Goal: Complete application form: Complete application form

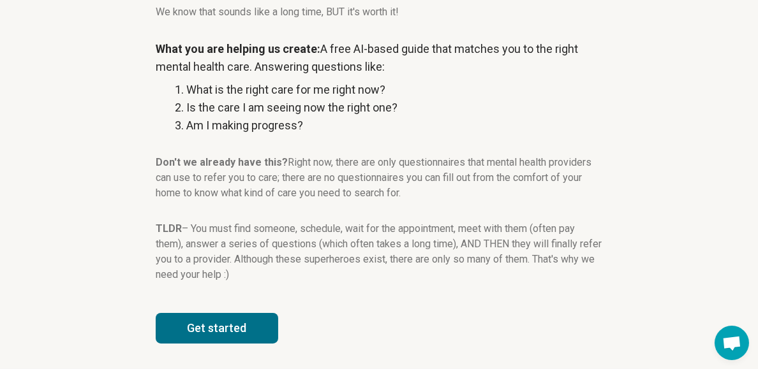
scroll to position [459, 0]
click at [233, 313] on button "Get started" at bounding box center [217, 328] width 122 height 31
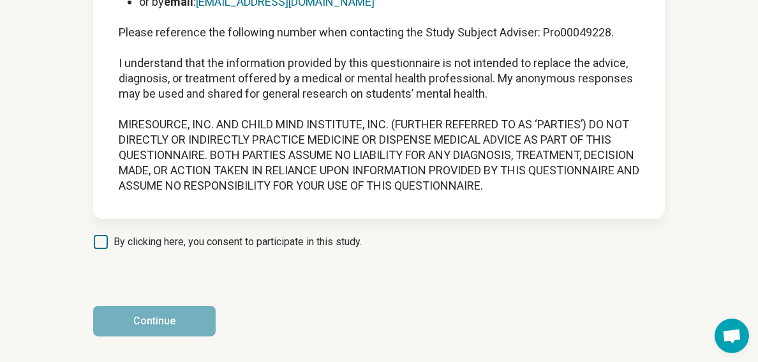
scroll to position [2140, 0]
drag, startPoint x: 274, startPoint y: 103, endPoint x: 270, endPoint y: 270, distance: 166.5
click at [114, 234] on span "By clicking here, you consent to participate in this study." at bounding box center [238, 241] width 248 height 15
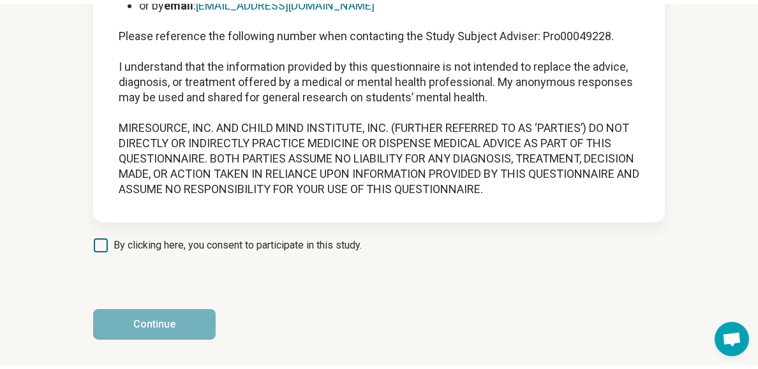
scroll to position [10, 0]
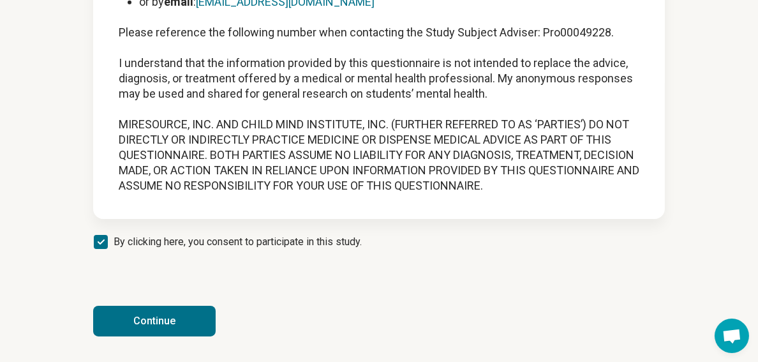
click at [152, 323] on button "Continue" at bounding box center [154, 321] width 122 height 31
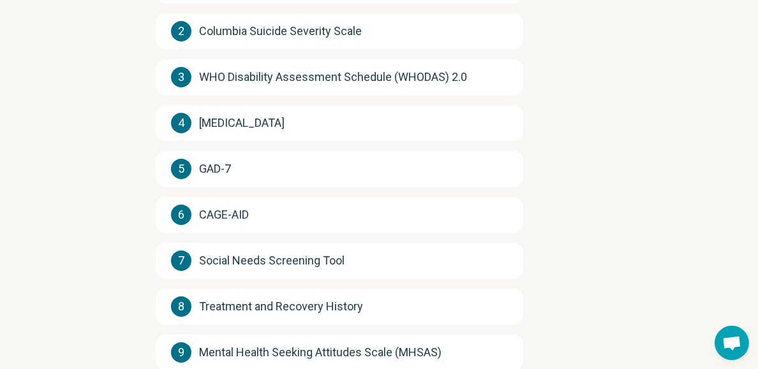
scroll to position [92, 0]
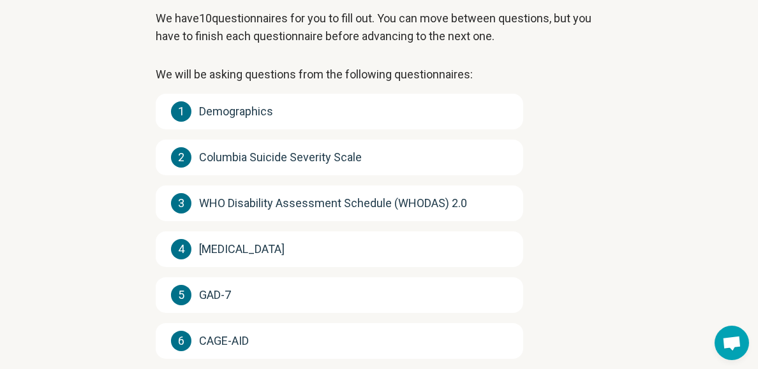
click at [250, 129] on div "1 Demographics" at bounding box center [339, 112] width 367 height 36
click at [191, 122] on span "1" at bounding box center [181, 111] width 20 height 20
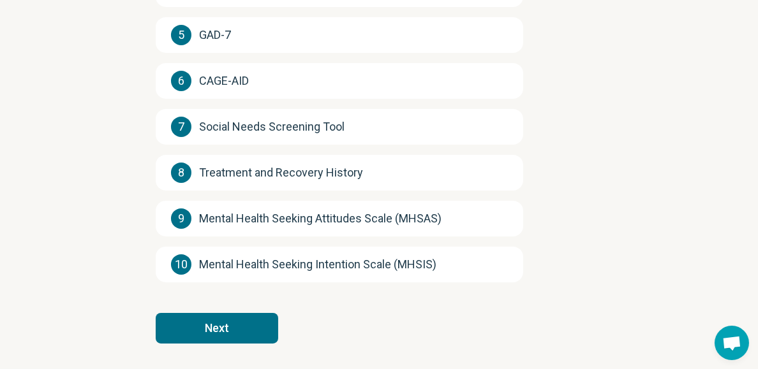
scroll to position [555, 0]
click at [265, 313] on button "Next" at bounding box center [217, 328] width 122 height 31
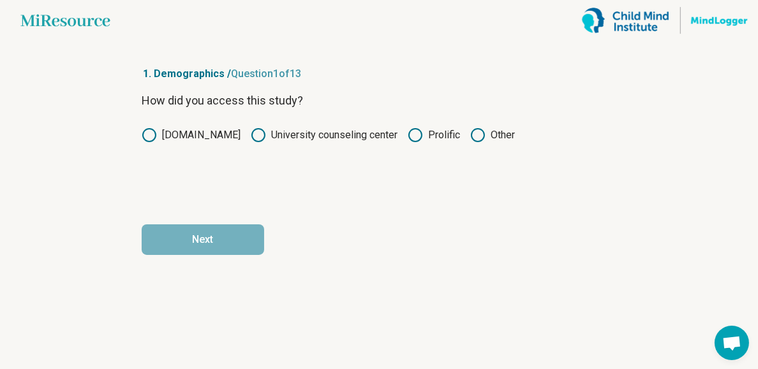
scroll to position [0, 0]
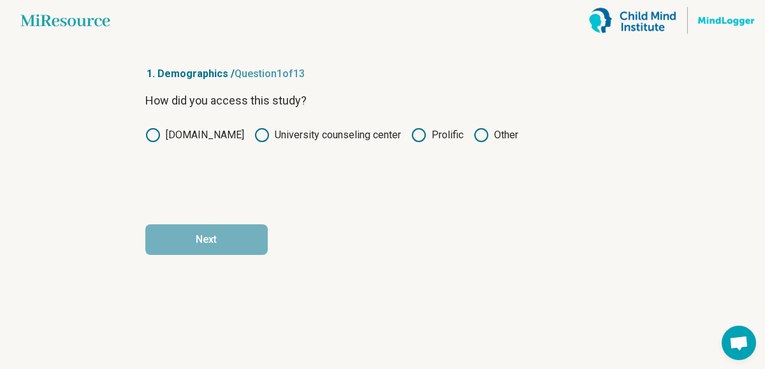
click at [413, 143] on icon at bounding box center [418, 135] width 15 height 15
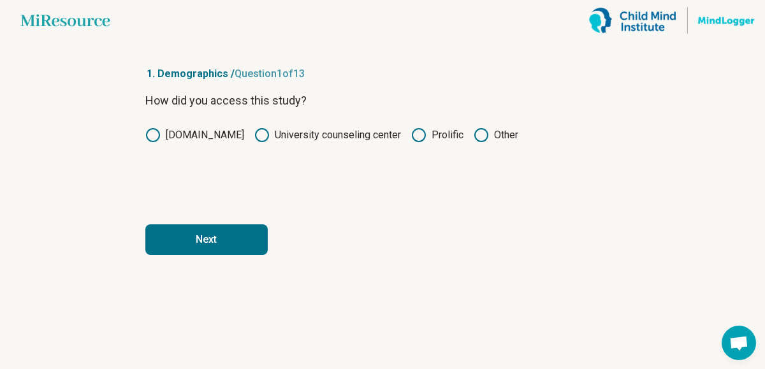
click at [206, 255] on button "Next" at bounding box center [206, 240] width 122 height 31
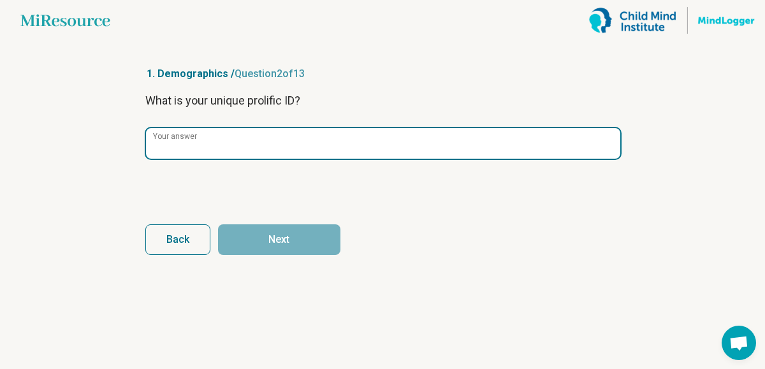
paste input "**********"
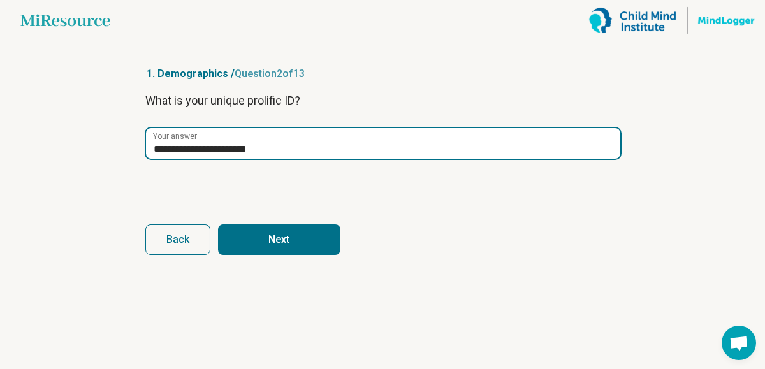
type input "**********"
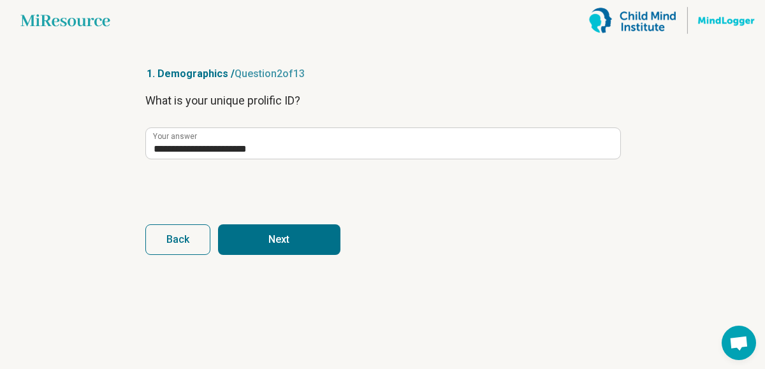
click at [229, 255] on button "Next" at bounding box center [279, 240] width 122 height 31
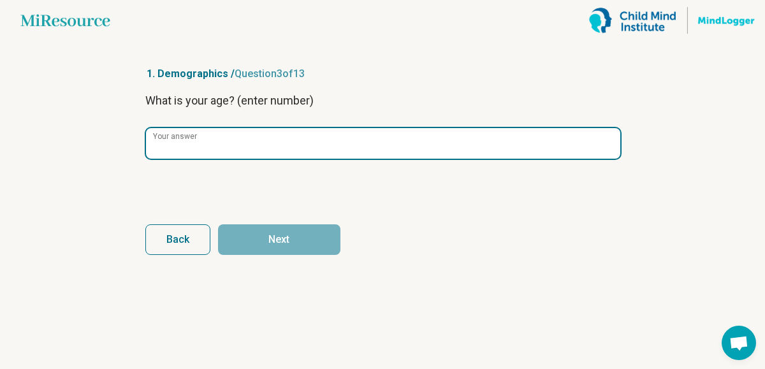
click at [202, 159] on input "Your answer" at bounding box center [383, 143] width 475 height 31
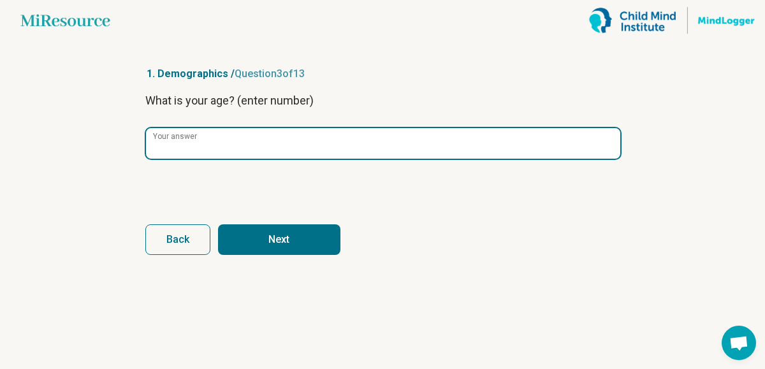
type input "**"
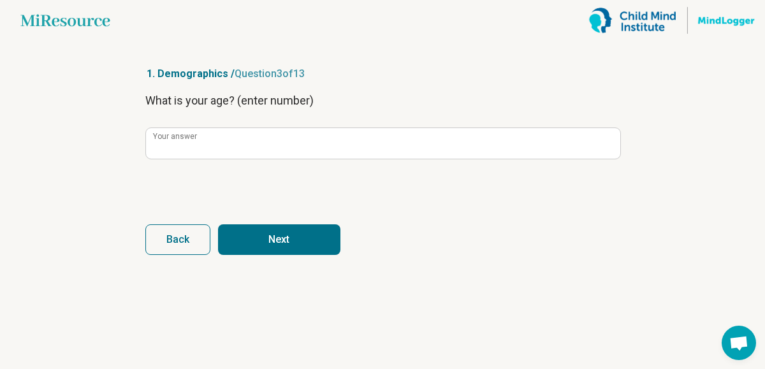
click at [232, 255] on button "Next" at bounding box center [279, 240] width 122 height 31
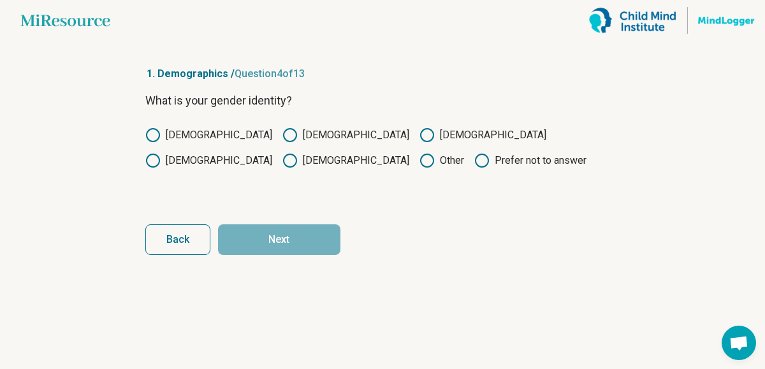
click at [283, 143] on label "Female" at bounding box center [346, 135] width 127 height 15
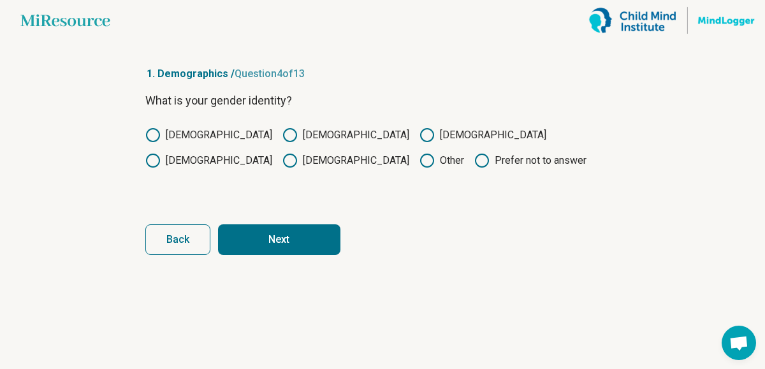
click at [285, 255] on button "Next" at bounding box center [279, 240] width 122 height 31
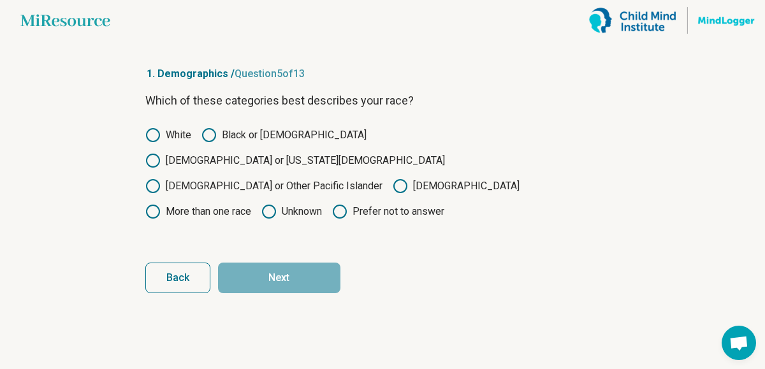
click at [232, 143] on label "Black or African American" at bounding box center [284, 135] width 165 height 15
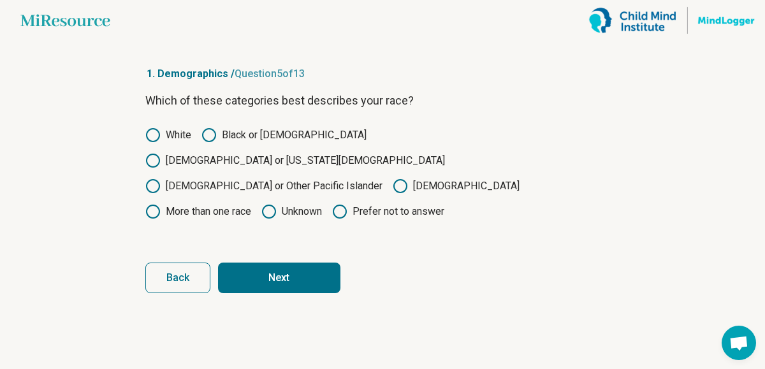
click at [262, 293] on button "Next" at bounding box center [279, 278] width 122 height 31
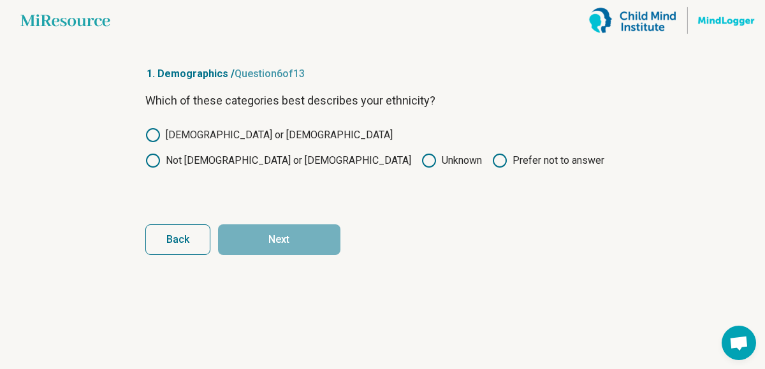
click at [316, 168] on label "Not Hispanic or Latino" at bounding box center [278, 160] width 266 height 15
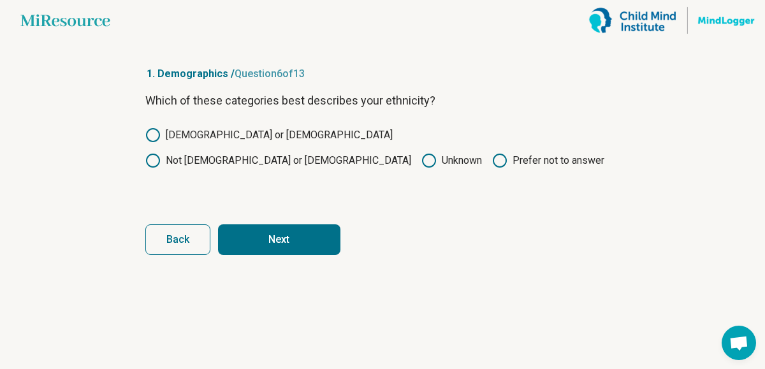
click at [272, 255] on button "Next" at bounding box center [279, 240] width 122 height 31
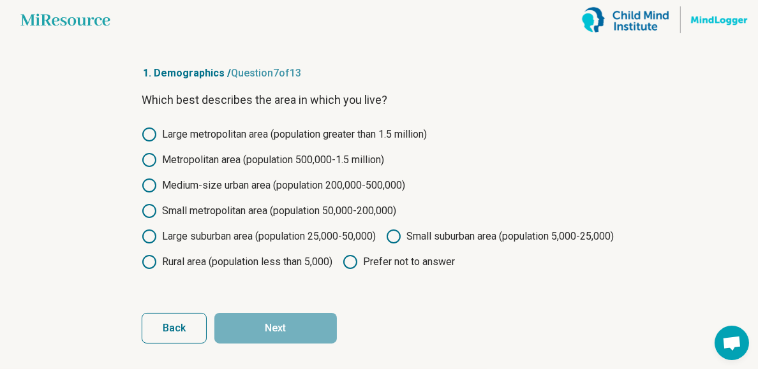
scroll to position [51, 0]
click at [236, 213] on label "Small metropolitan area (population 50,000-200,000)" at bounding box center [269, 210] width 254 height 15
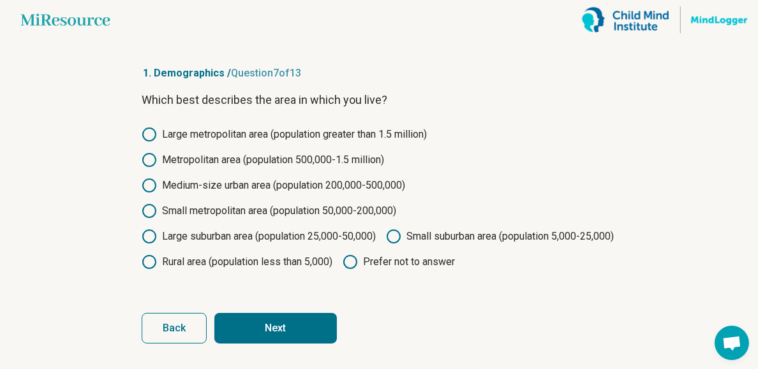
scroll to position [93, 0]
click at [286, 314] on button "Next" at bounding box center [275, 328] width 122 height 31
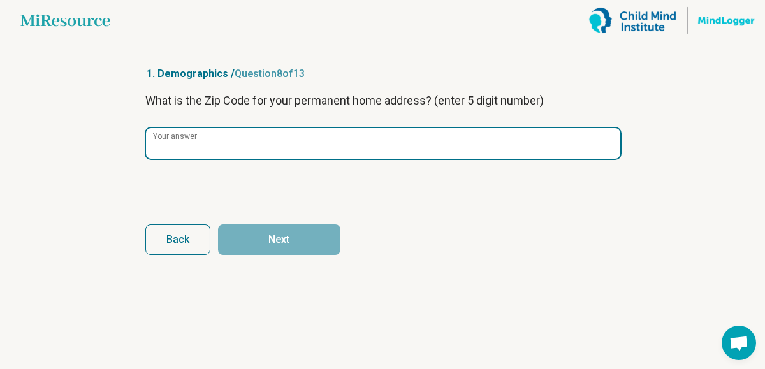
click at [279, 159] on input "Your answer" at bounding box center [383, 143] width 475 height 31
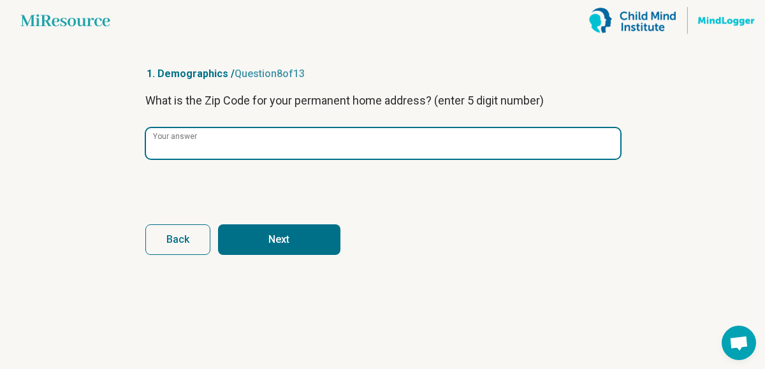
type input "*****"
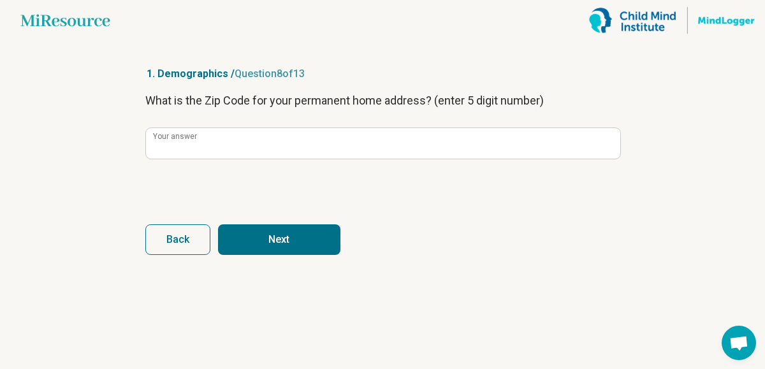
click at [289, 255] on button "Next" at bounding box center [279, 240] width 122 height 31
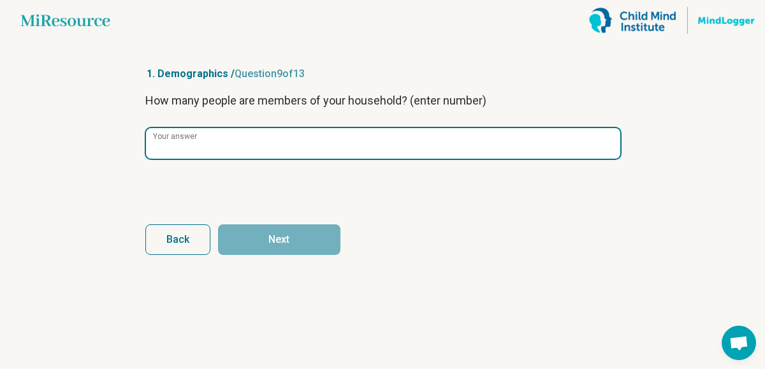
click at [293, 159] on input "Your answer" at bounding box center [383, 143] width 475 height 31
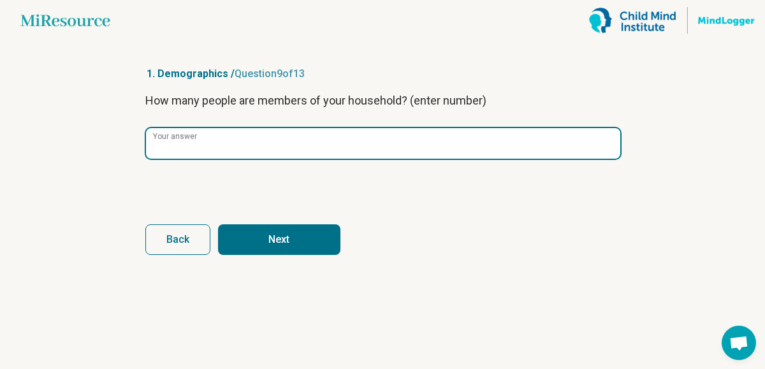
type input "*"
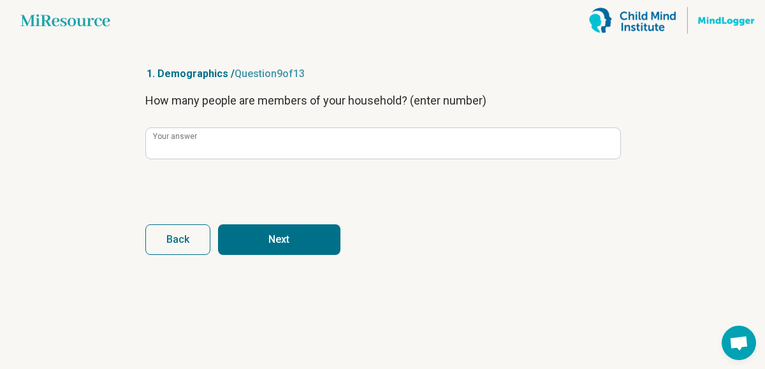
click at [290, 255] on button "Next" at bounding box center [279, 240] width 122 height 31
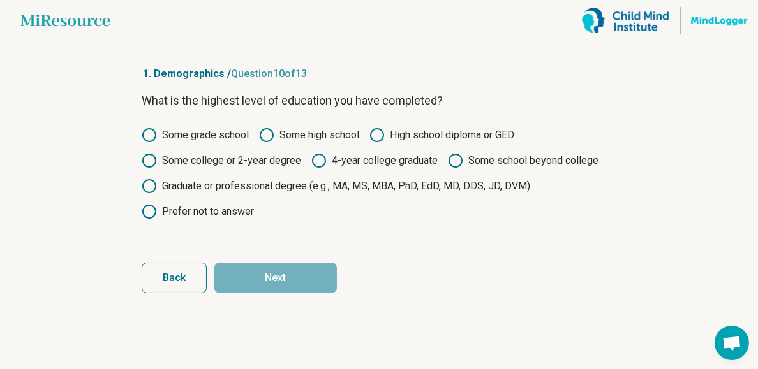
click at [243, 168] on label "Some college or 2-year degree" at bounding box center [221, 160] width 159 height 15
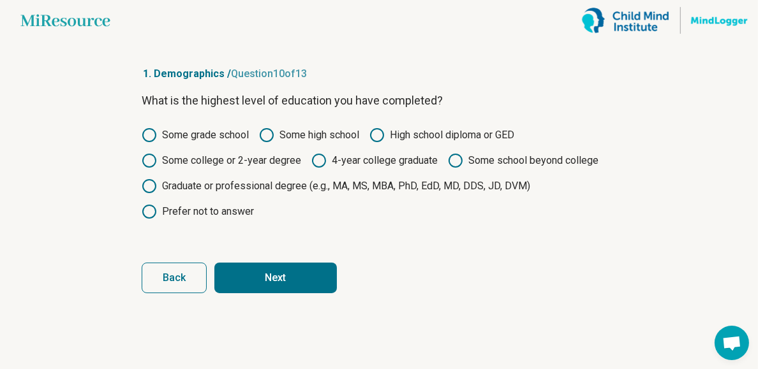
click at [279, 293] on button "Next" at bounding box center [275, 278] width 122 height 31
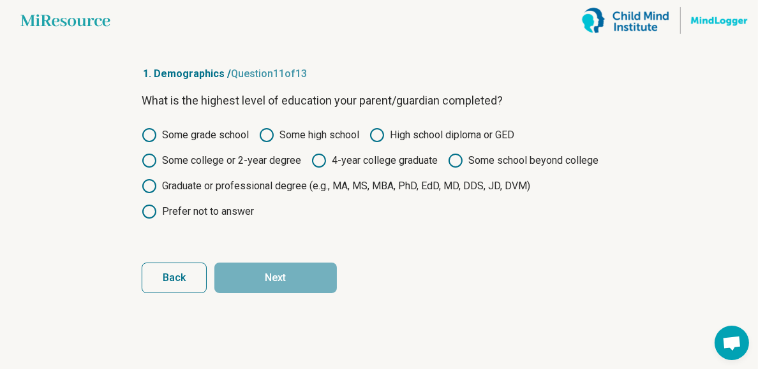
click at [226, 168] on label "Some college or 2-year degree" at bounding box center [221, 160] width 159 height 15
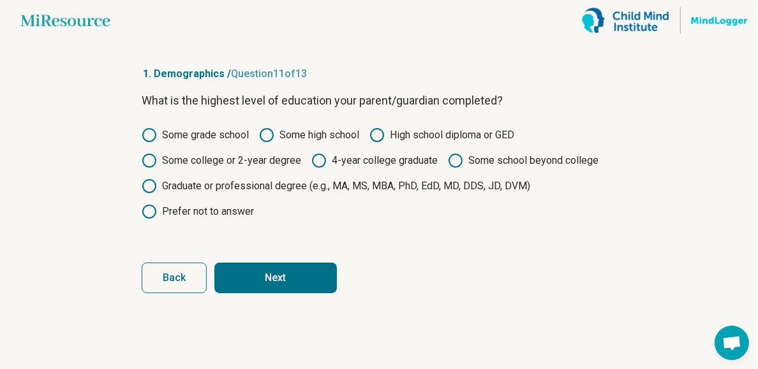
click at [304, 293] on button "Next" at bounding box center [275, 278] width 122 height 31
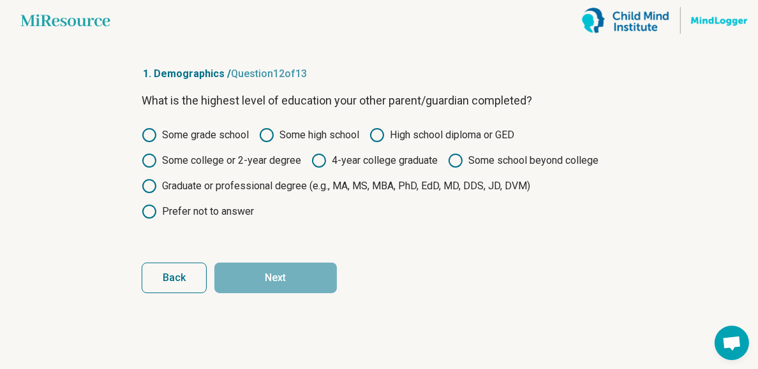
scroll to position [29, 0]
click at [198, 168] on label "Some college or 2-year degree" at bounding box center [221, 160] width 159 height 15
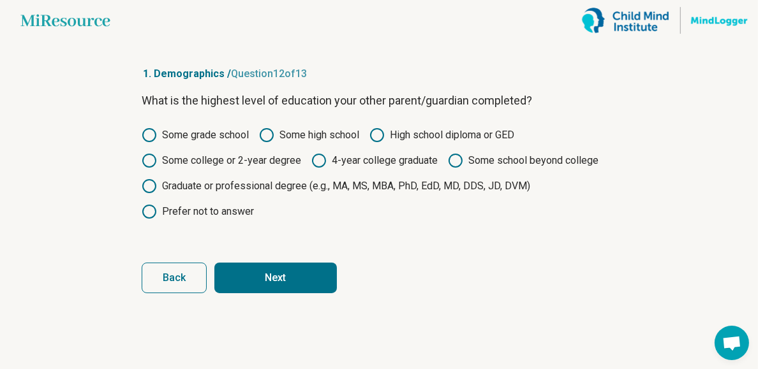
click at [450, 140] on label "High school diploma or GED" at bounding box center [441, 135] width 145 height 15
click at [236, 293] on button "Next" at bounding box center [275, 278] width 122 height 31
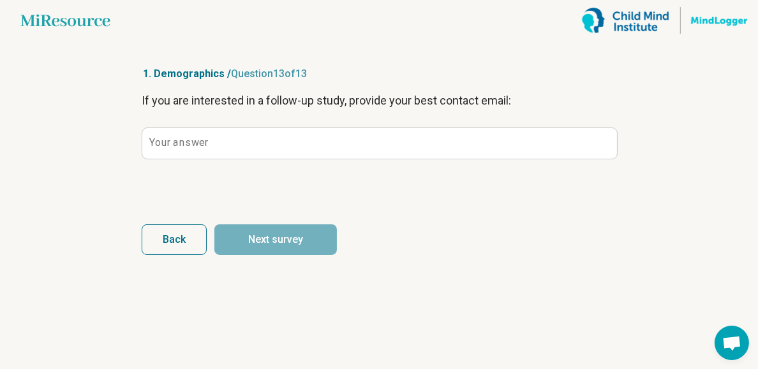
scroll to position [0, 0]
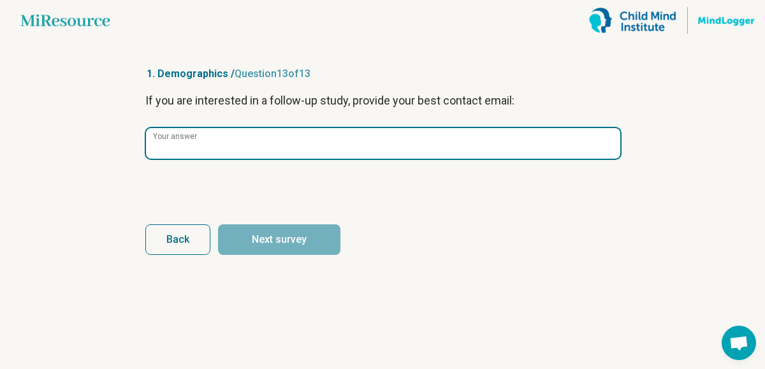
click at [316, 159] on input "Your answer" at bounding box center [383, 143] width 475 height 31
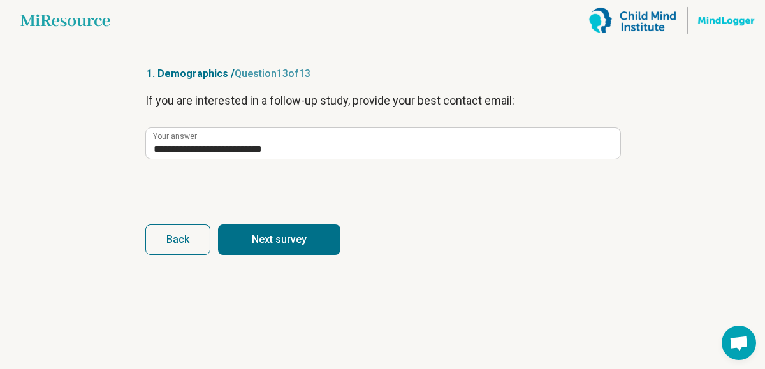
click at [236, 255] on button "Next survey" at bounding box center [279, 240] width 122 height 31
type input "**********"
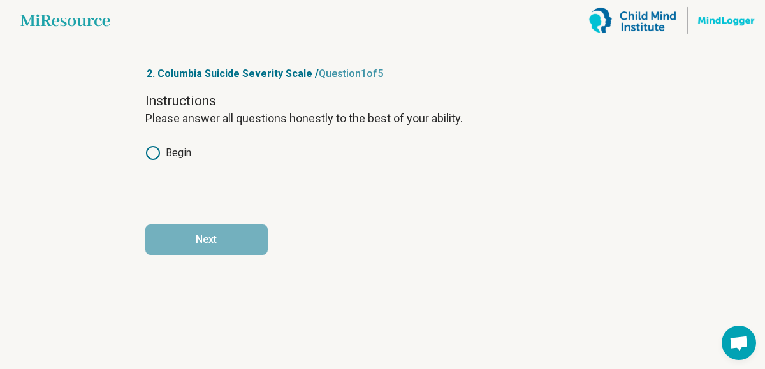
click at [145, 161] on label "Begin" at bounding box center [168, 152] width 46 height 15
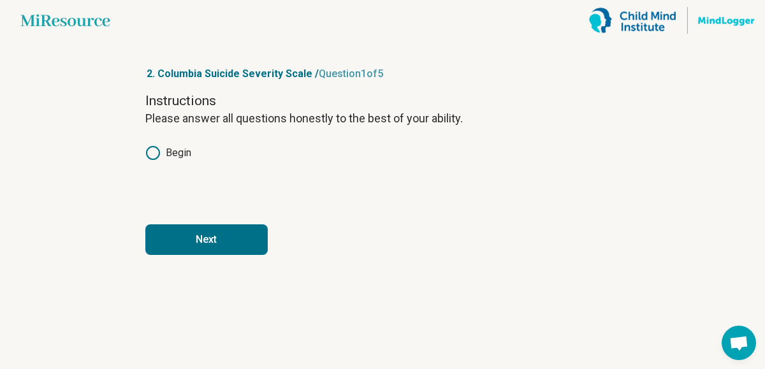
click at [217, 255] on button "Next" at bounding box center [206, 240] width 122 height 31
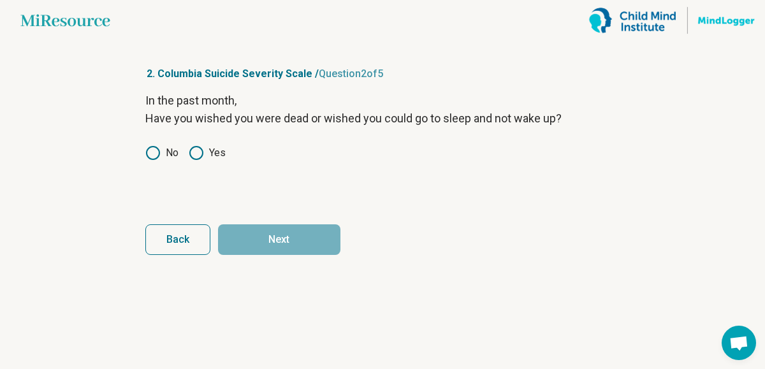
click at [189, 161] on label "Yes" at bounding box center [207, 152] width 37 height 15
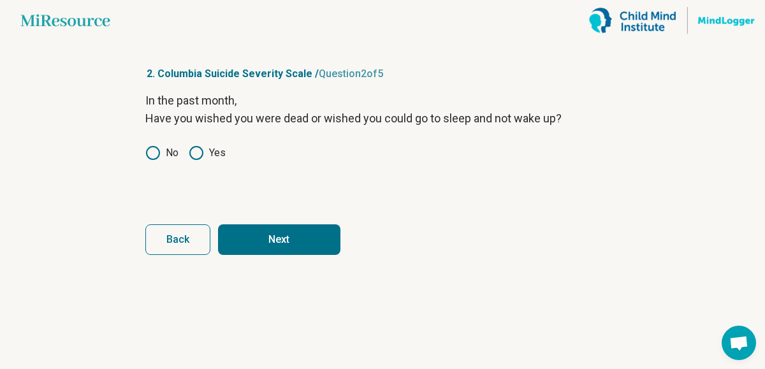
click at [262, 255] on button "Next" at bounding box center [279, 240] width 122 height 31
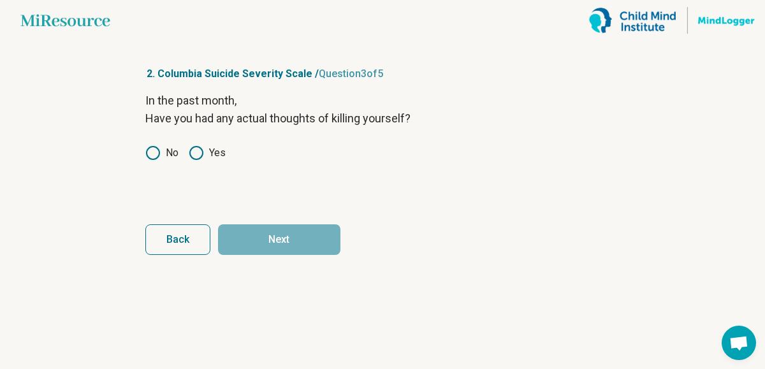
click at [145, 161] on label "No" at bounding box center [161, 152] width 33 height 15
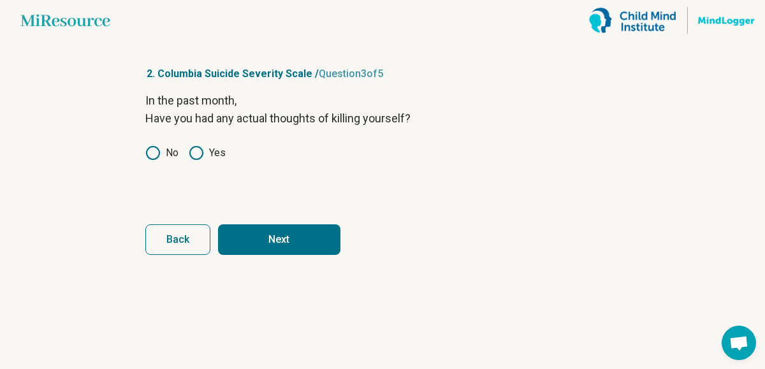
click at [244, 255] on button "Next" at bounding box center [279, 240] width 122 height 31
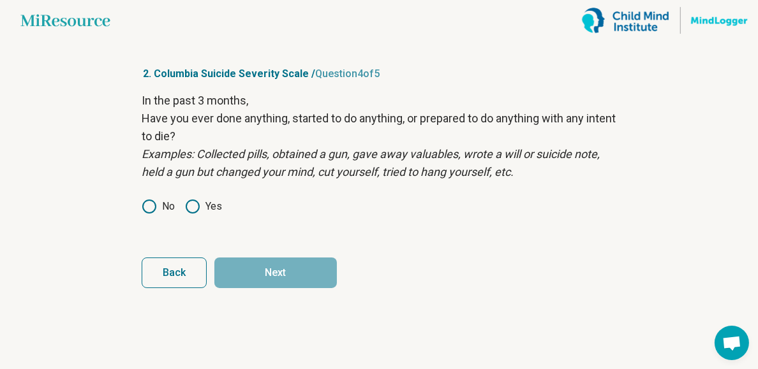
click at [143, 213] on circle at bounding box center [149, 206] width 13 height 13
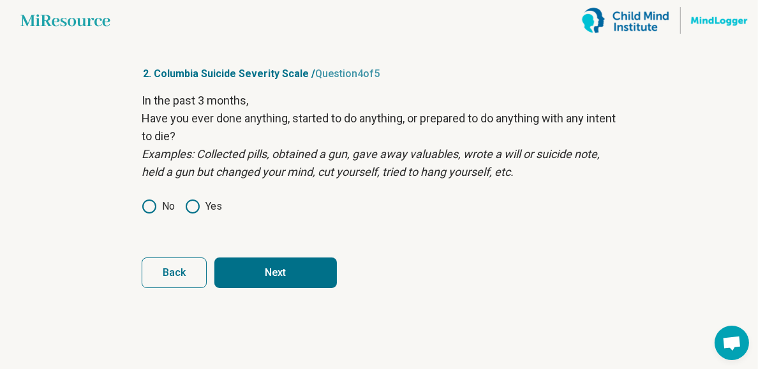
click at [219, 288] on button "Next" at bounding box center [275, 273] width 122 height 31
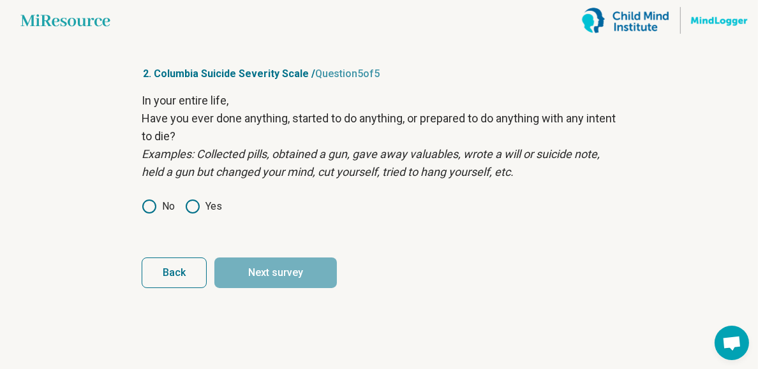
click at [185, 214] on label "Yes" at bounding box center [203, 206] width 37 height 15
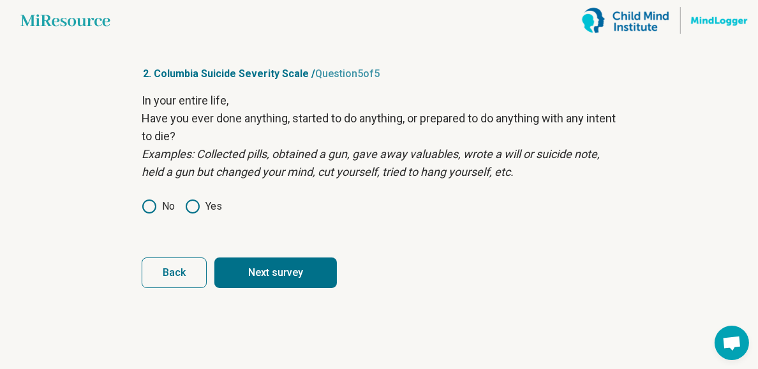
click at [245, 288] on button "Next survey" at bounding box center [275, 273] width 122 height 31
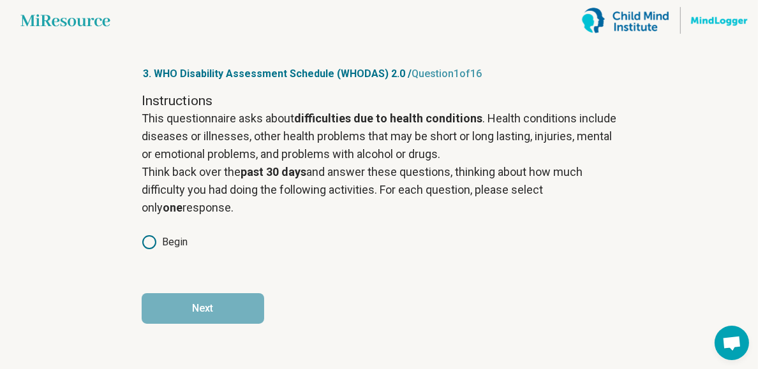
scroll to position [51, 0]
click at [142, 247] on label "Begin" at bounding box center [165, 242] width 46 height 15
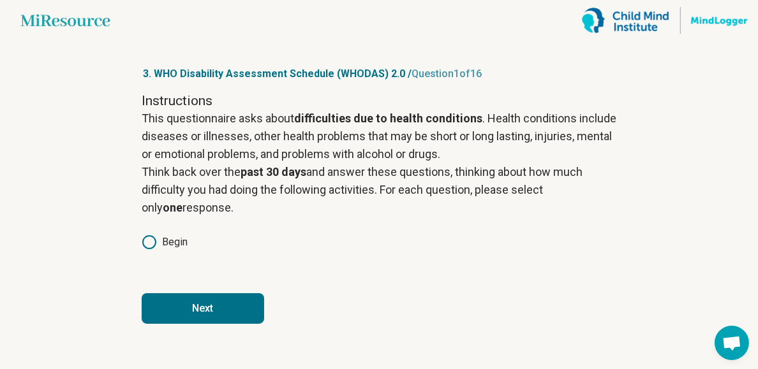
click at [226, 324] on button "Next" at bounding box center [203, 308] width 122 height 31
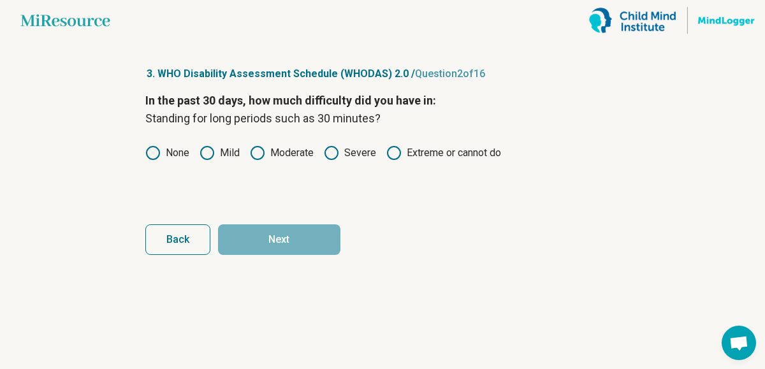
click at [200, 161] on icon at bounding box center [207, 152] width 15 height 15
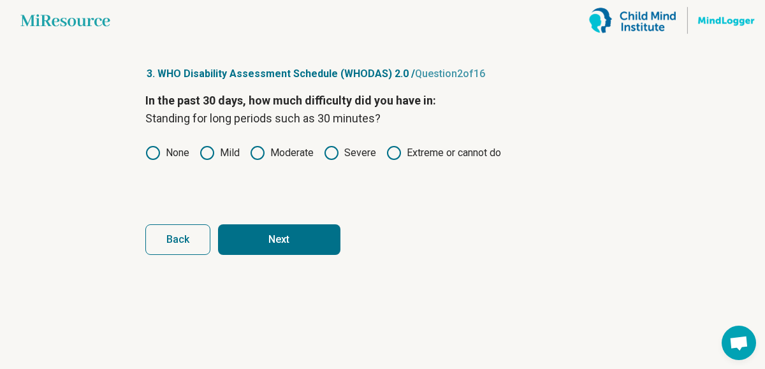
click at [219, 255] on button "Next" at bounding box center [279, 240] width 122 height 31
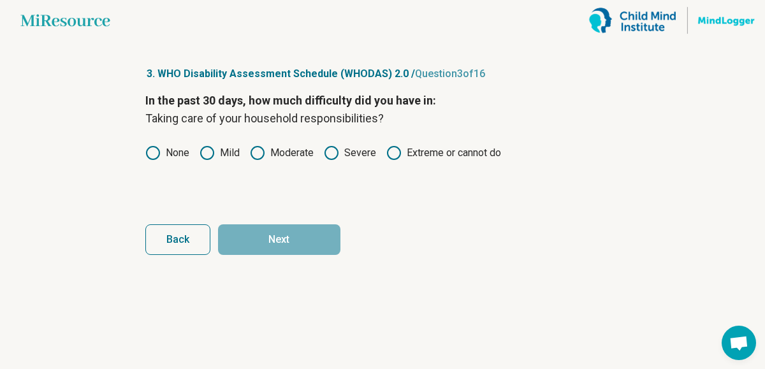
click at [324, 161] on icon at bounding box center [331, 152] width 15 height 15
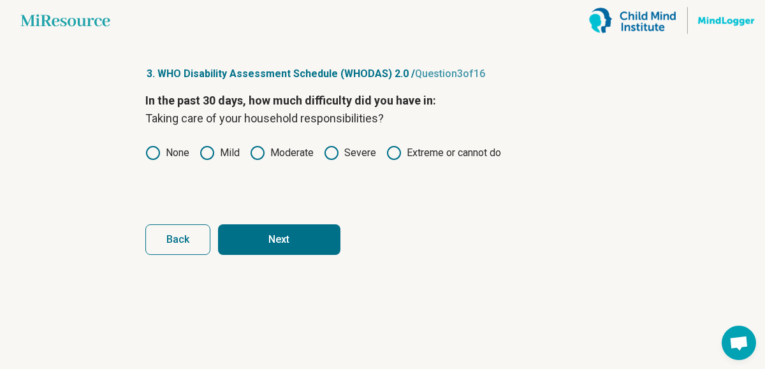
click at [276, 255] on button "Next" at bounding box center [279, 240] width 122 height 31
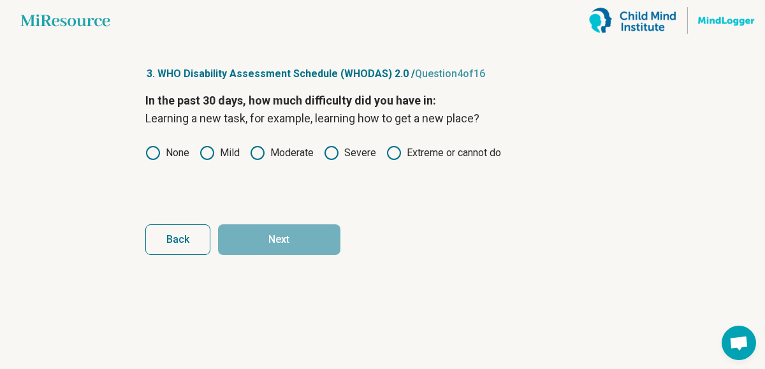
click at [200, 161] on label "Mild" at bounding box center [220, 152] width 40 height 15
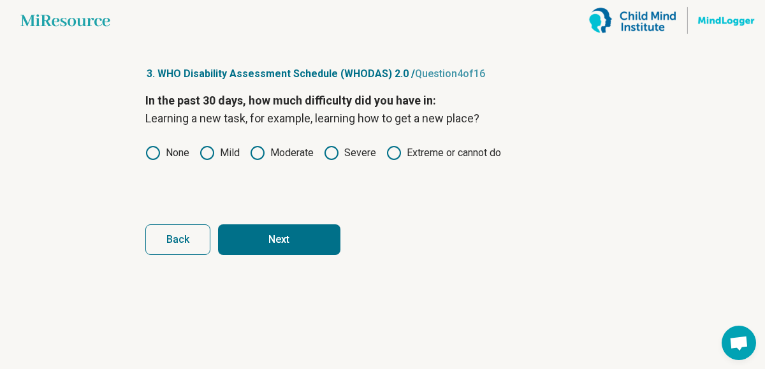
click at [272, 255] on button "Next" at bounding box center [279, 240] width 122 height 31
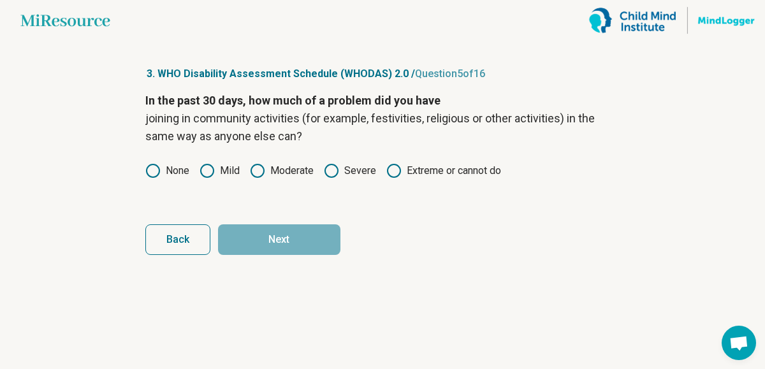
click at [351, 179] on label "Severe" at bounding box center [350, 170] width 52 height 15
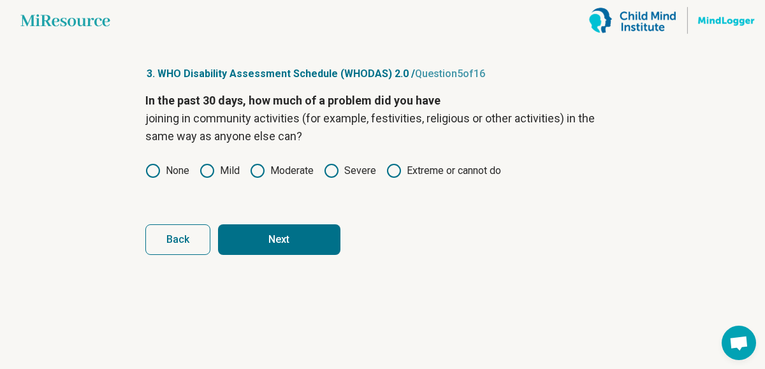
click at [288, 255] on button "Next" at bounding box center [279, 240] width 122 height 31
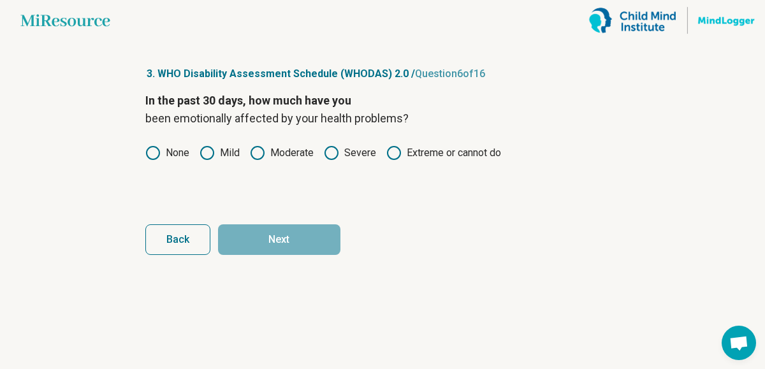
click at [250, 161] on icon at bounding box center [257, 152] width 15 height 15
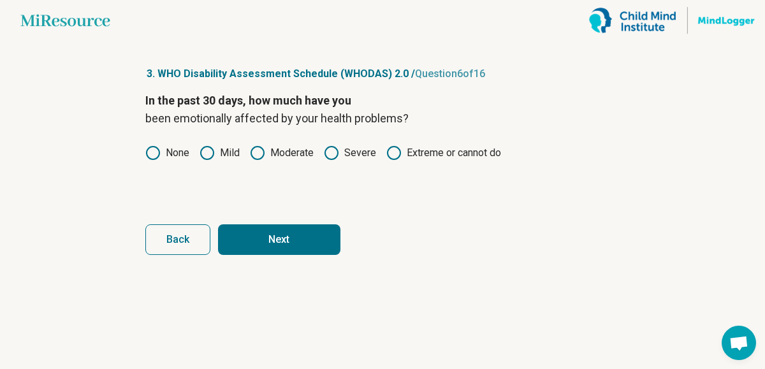
click at [270, 255] on button "Next" at bounding box center [279, 240] width 122 height 31
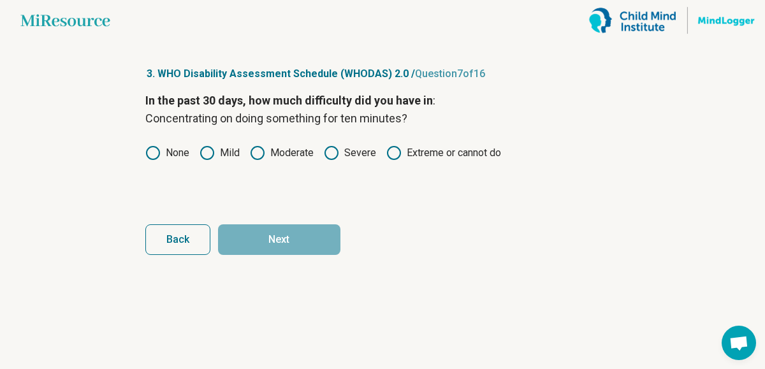
click at [200, 161] on label "Mild" at bounding box center [220, 152] width 40 height 15
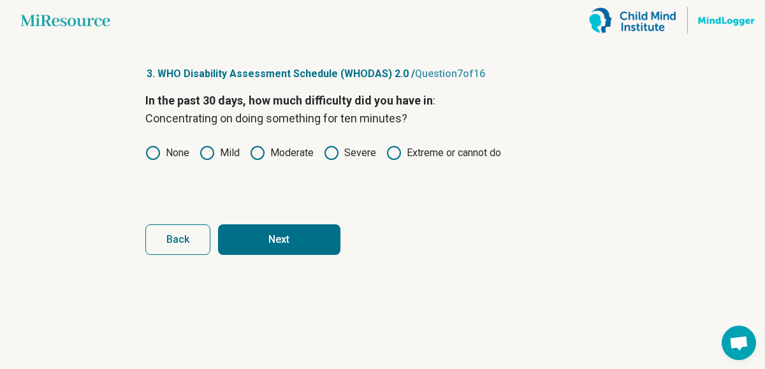
click at [209, 255] on form "In the past 30 days, how much difficulty did you have in : Concentrating on doi…" at bounding box center [382, 173] width 475 height 163
click at [218, 255] on button "Next" at bounding box center [279, 240] width 122 height 31
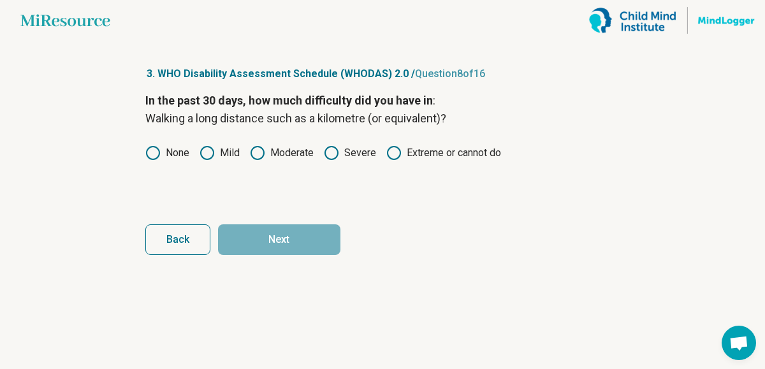
click at [200, 161] on icon at bounding box center [207, 152] width 15 height 15
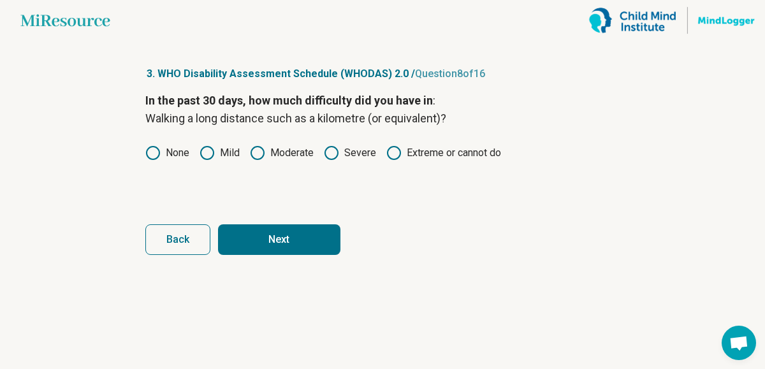
click at [226, 255] on button "Next" at bounding box center [279, 240] width 122 height 31
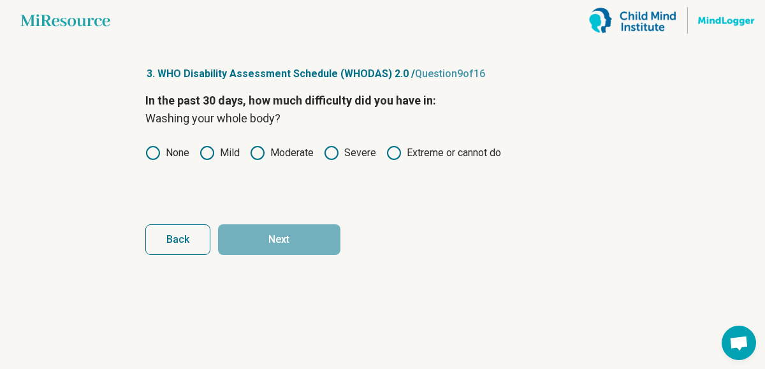
click at [250, 161] on label "Moderate" at bounding box center [282, 152] width 64 height 15
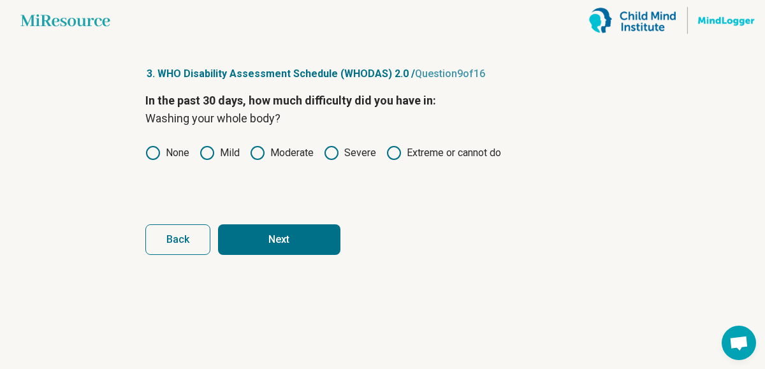
click at [251, 255] on button "Next" at bounding box center [279, 240] width 122 height 31
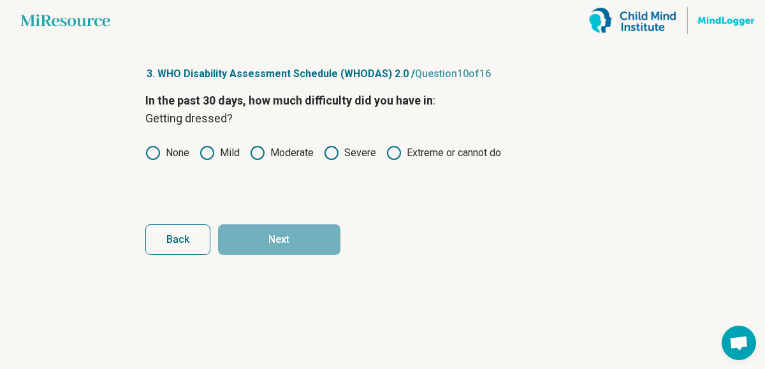
click at [250, 161] on label "Moderate" at bounding box center [282, 152] width 64 height 15
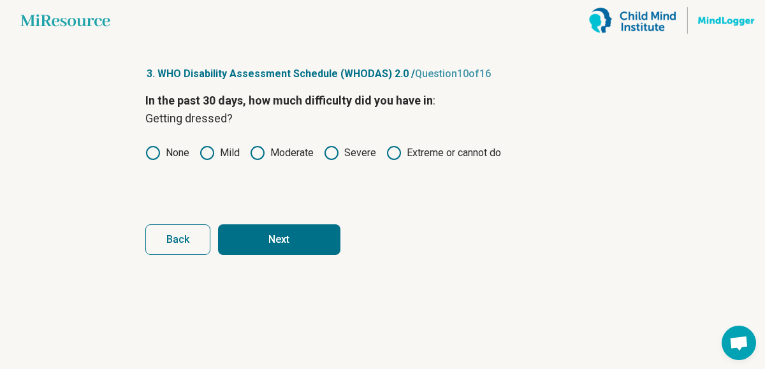
click at [258, 255] on button "Next" at bounding box center [279, 240] width 122 height 31
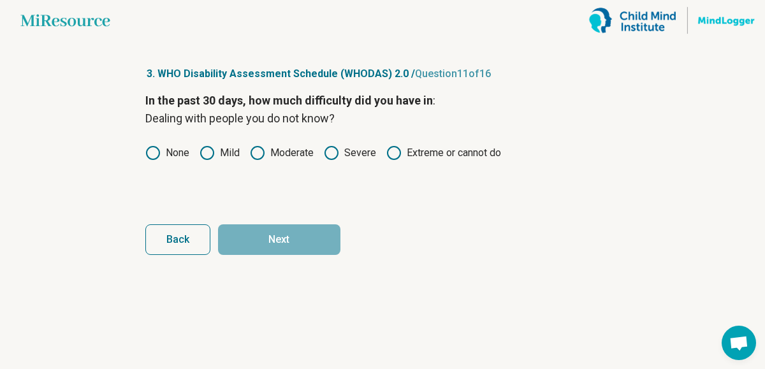
click at [250, 161] on label "Moderate" at bounding box center [282, 152] width 64 height 15
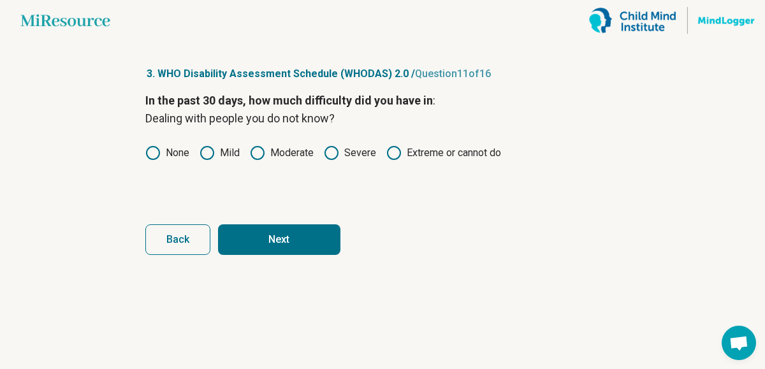
click at [242, 255] on button "Next" at bounding box center [279, 240] width 122 height 31
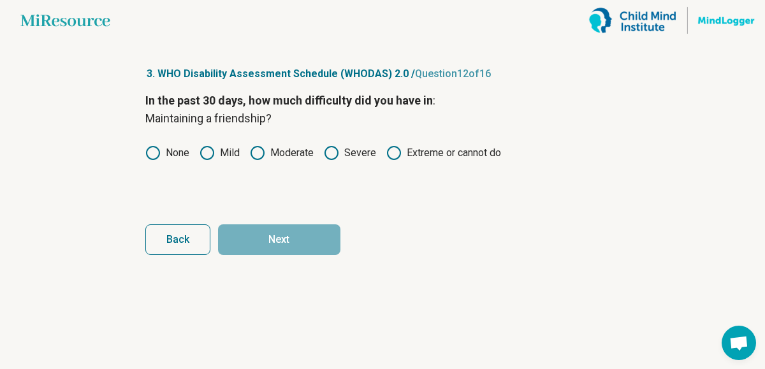
click at [334, 161] on label "Severe" at bounding box center [350, 152] width 52 height 15
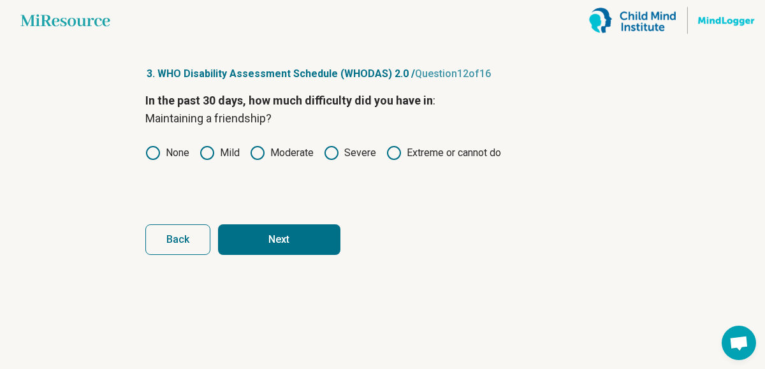
click at [298, 255] on button "Next" at bounding box center [279, 240] width 122 height 31
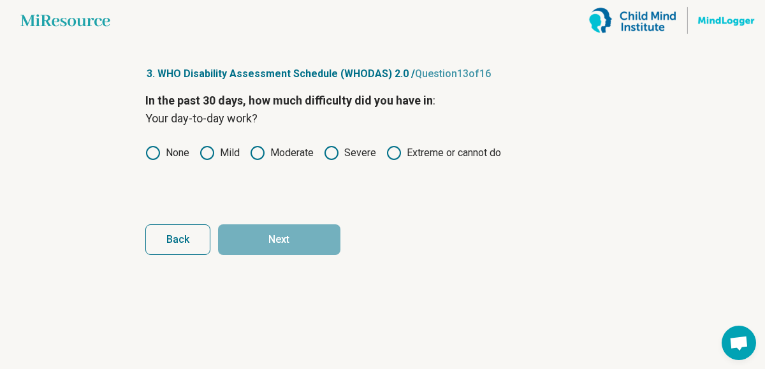
click at [271, 161] on label "Moderate" at bounding box center [282, 152] width 64 height 15
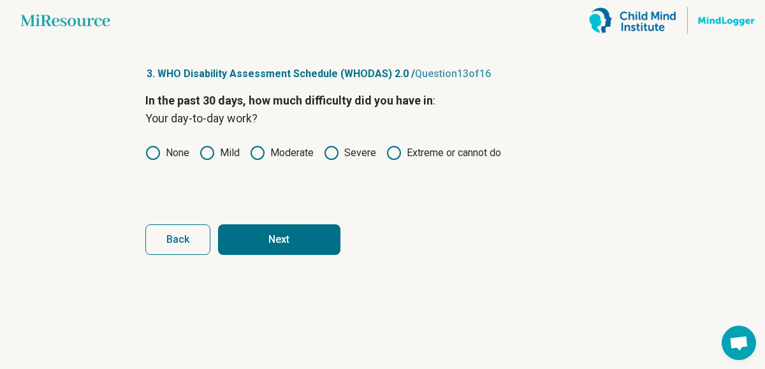
click at [269, 255] on button "Next" at bounding box center [279, 240] width 122 height 31
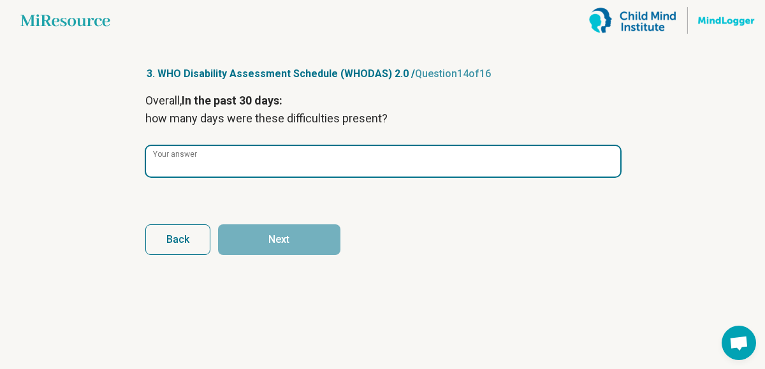
click at [278, 177] on input "Your answer" at bounding box center [383, 161] width 475 height 31
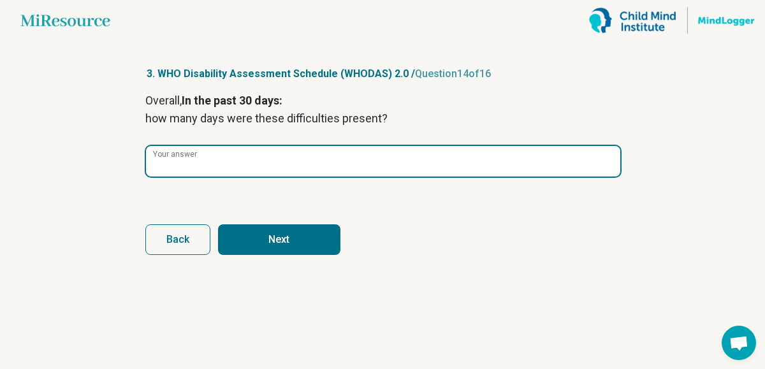
type input "**"
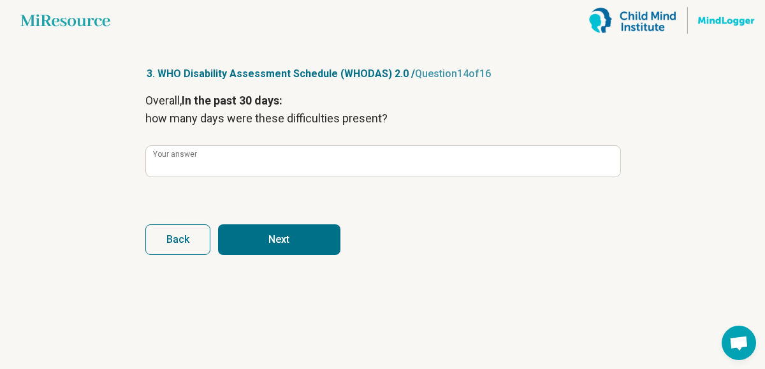
click at [259, 255] on button "Next" at bounding box center [279, 240] width 122 height 31
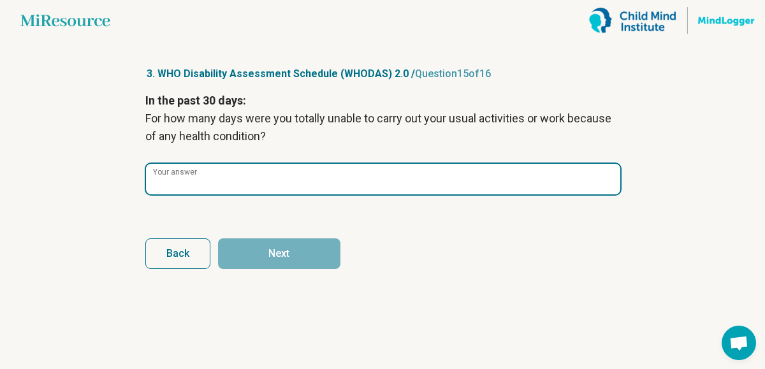
click at [281, 195] on input "Your answer" at bounding box center [383, 179] width 475 height 31
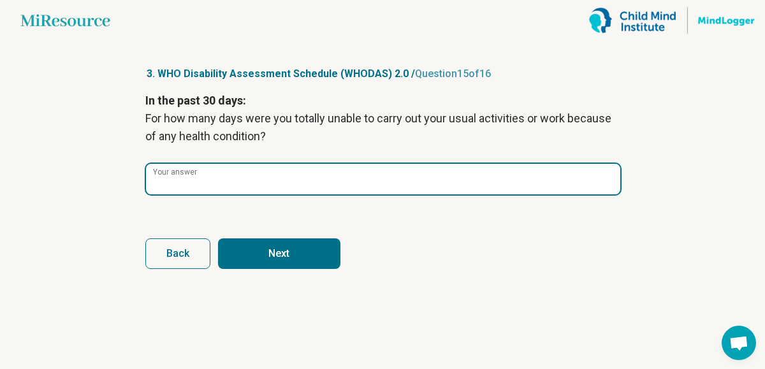
type input "**"
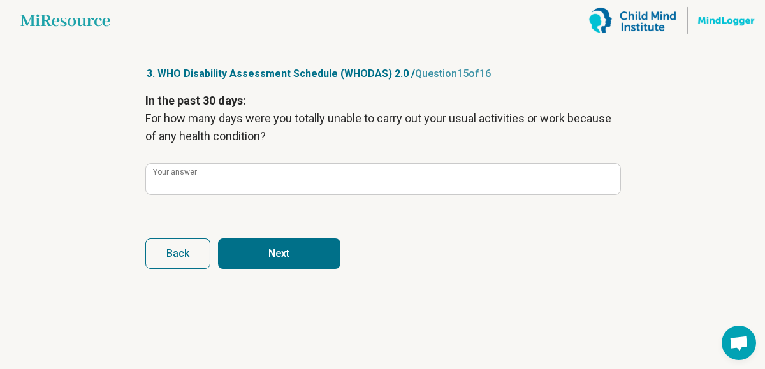
click at [279, 269] on button "Next" at bounding box center [279, 254] width 122 height 31
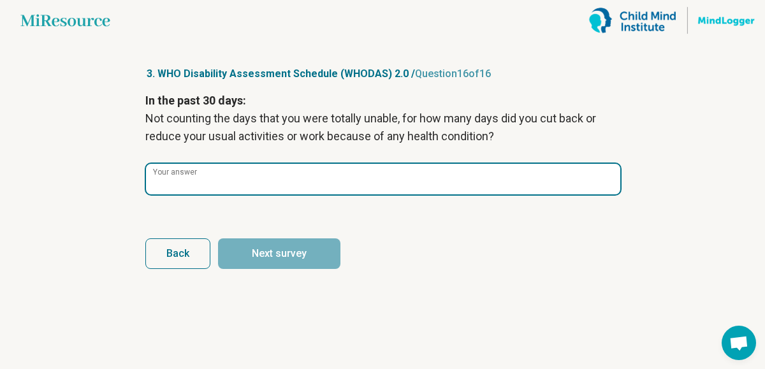
click at [277, 195] on input "Your answer" at bounding box center [383, 179] width 475 height 31
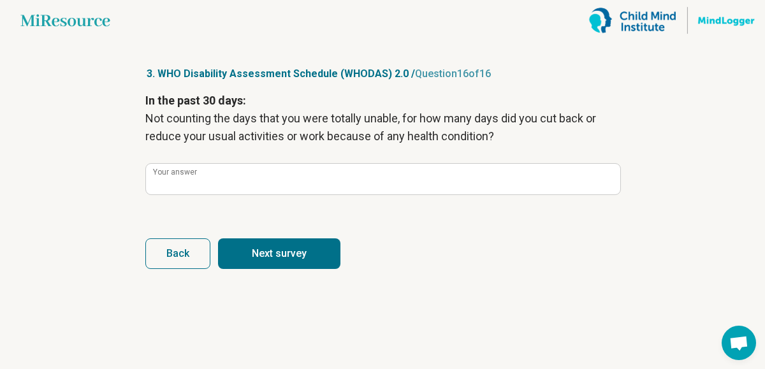
click at [262, 269] on button "Next survey" at bounding box center [279, 254] width 122 height 31
type input "**"
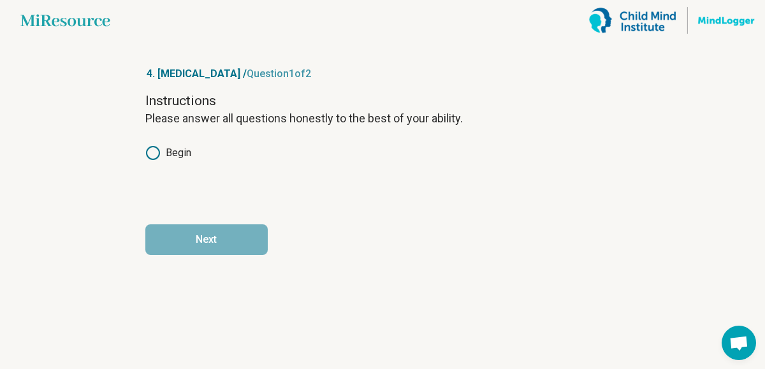
click at [145, 161] on label "Begin" at bounding box center [168, 152] width 46 height 15
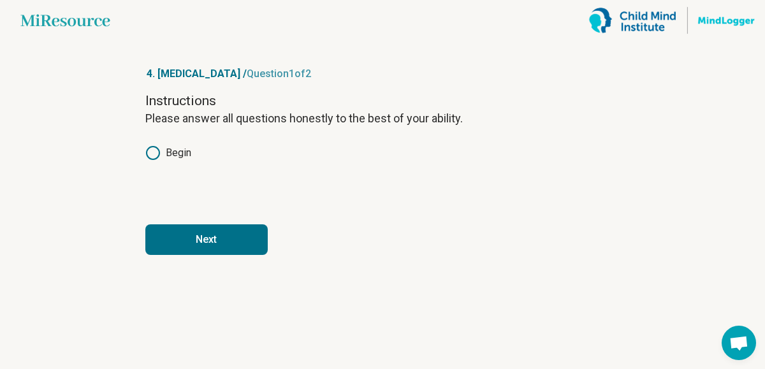
click at [165, 255] on button "Next" at bounding box center [206, 240] width 122 height 31
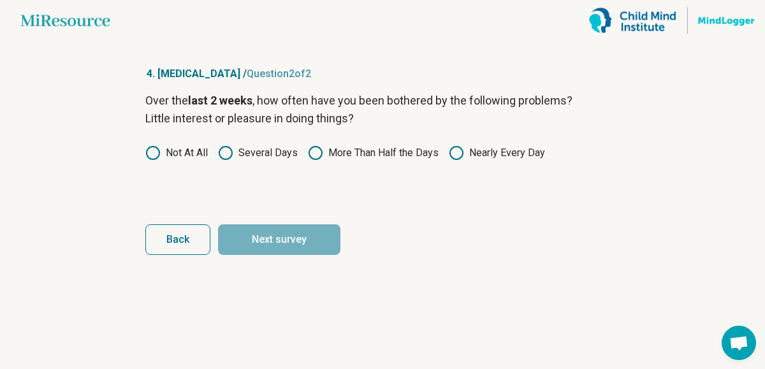
click at [218, 161] on icon at bounding box center [225, 152] width 15 height 15
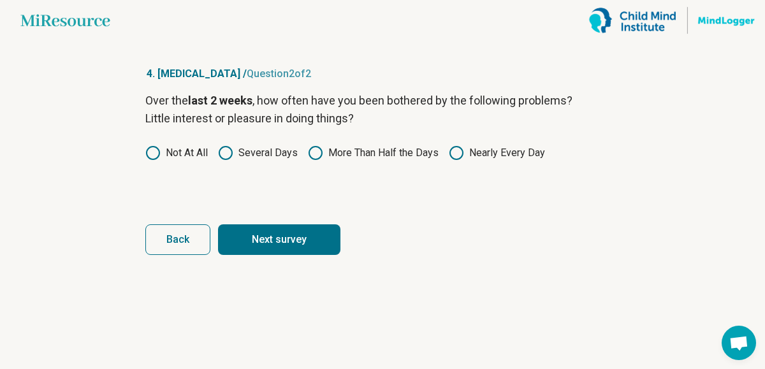
click at [229, 255] on button "Next survey" at bounding box center [279, 240] width 122 height 31
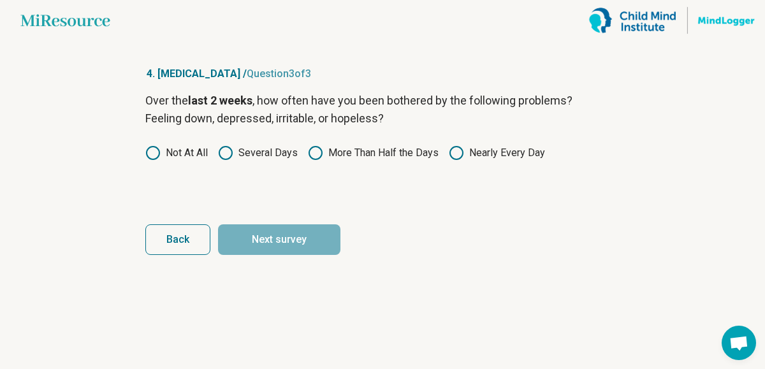
click at [218, 161] on label "Several Days" at bounding box center [258, 152] width 80 height 15
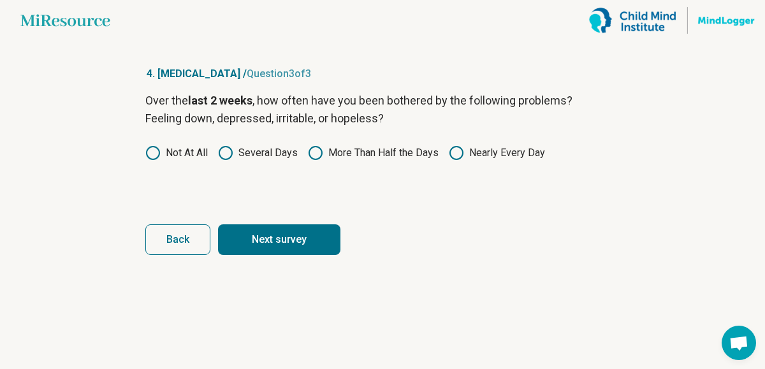
click at [231, 255] on button "Next survey" at bounding box center [279, 240] width 122 height 31
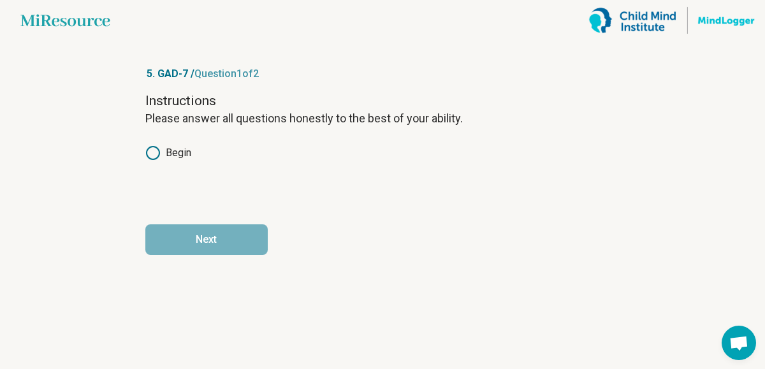
click at [145, 161] on label "Begin" at bounding box center [168, 152] width 46 height 15
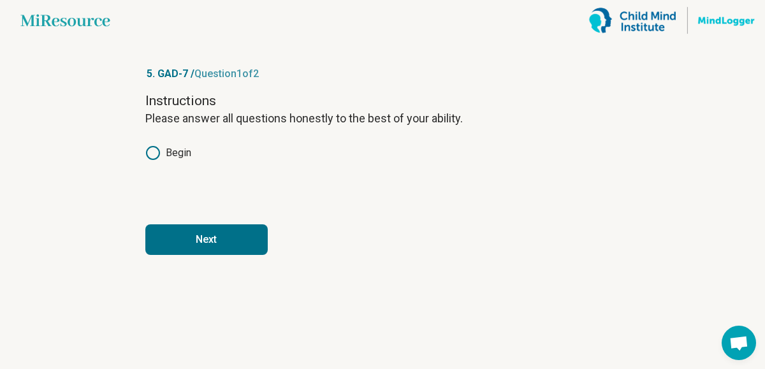
click at [170, 255] on button "Next" at bounding box center [206, 240] width 122 height 31
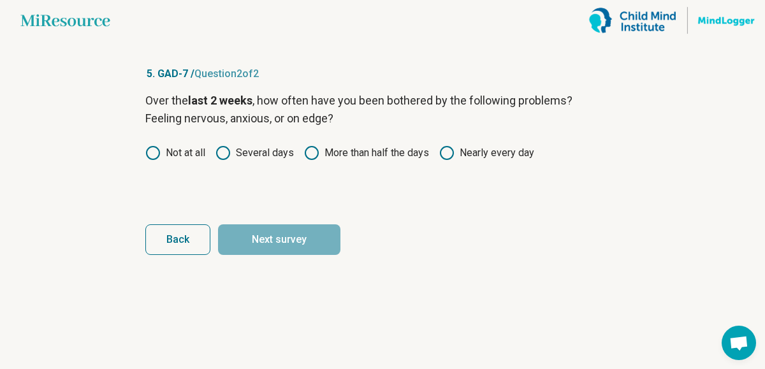
click at [232, 161] on label "Several days" at bounding box center [255, 152] width 78 height 15
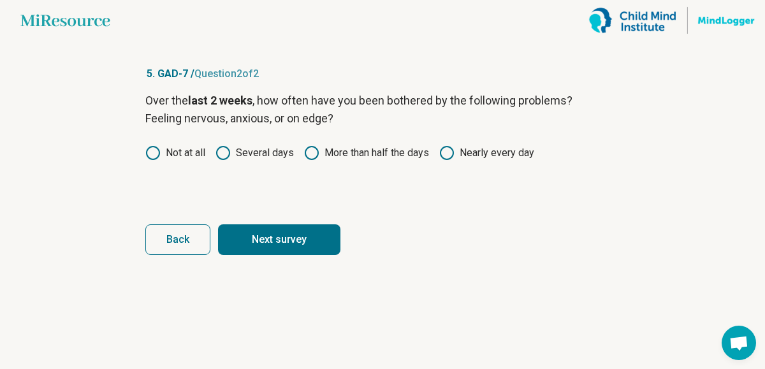
click at [265, 255] on button "Next survey" at bounding box center [279, 240] width 122 height 31
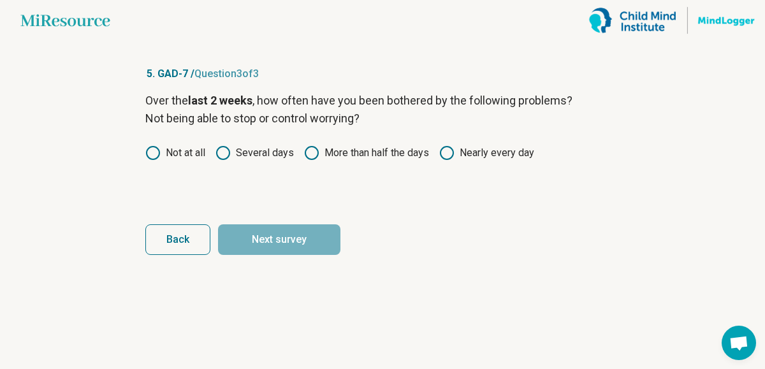
click at [216, 161] on label "Several days" at bounding box center [255, 152] width 78 height 15
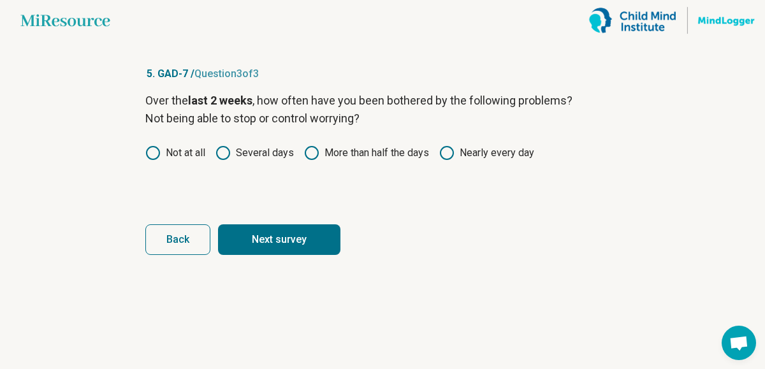
click at [247, 255] on button "Next survey" at bounding box center [279, 240] width 122 height 31
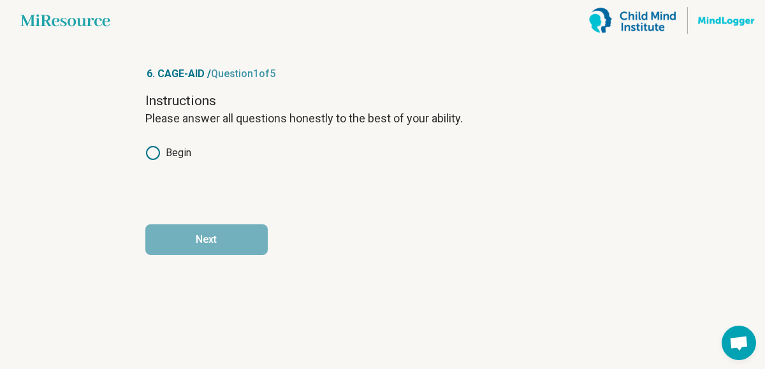
click at [145, 161] on label "Begin" at bounding box center [168, 152] width 46 height 15
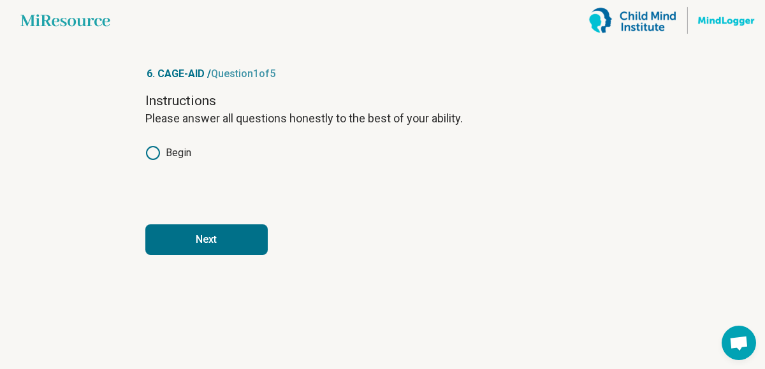
click at [193, 255] on button "Next" at bounding box center [206, 240] width 122 height 31
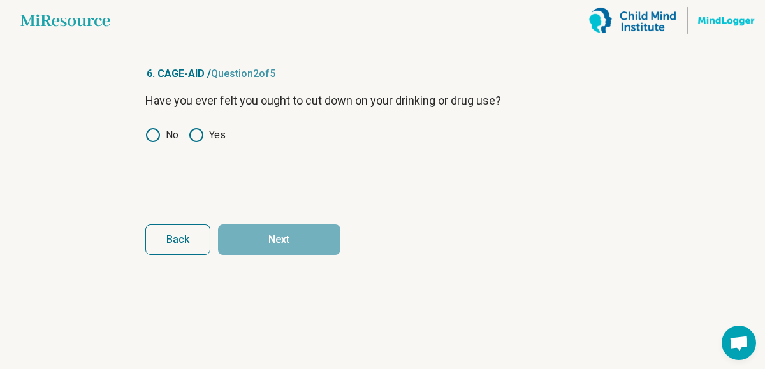
click at [189, 143] on icon at bounding box center [196, 135] width 15 height 15
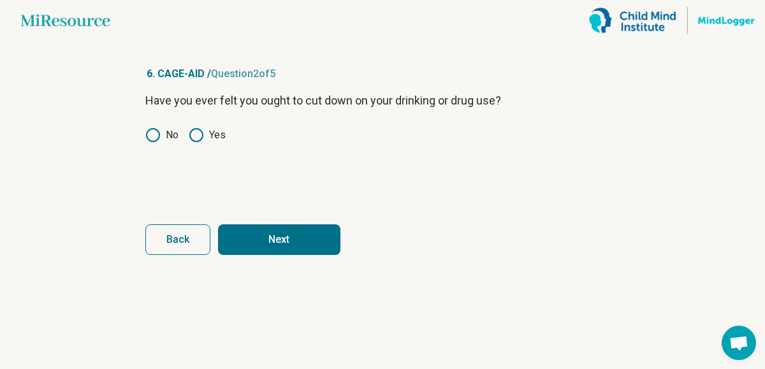
click at [125, 164] on article "6. CAGE-AID / Question 2 of 5 Have you ever felt you ought to cut down on your …" at bounding box center [382, 205] width 515 height 328
click at [145, 143] on icon at bounding box center [152, 135] width 15 height 15
click at [263, 255] on button "Next" at bounding box center [279, 240] width 122 height 31
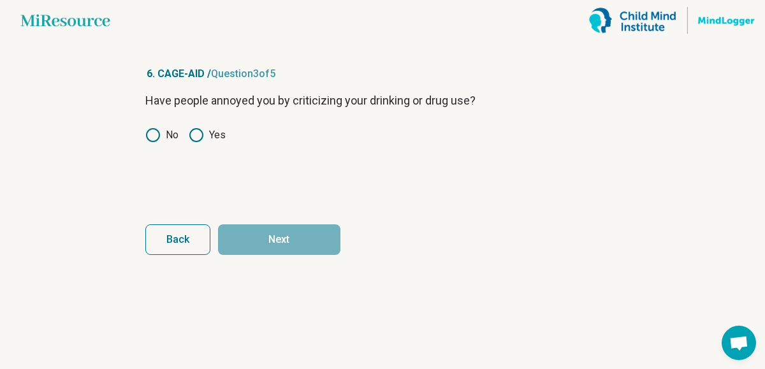
click at [145, 143] on icon at bounding box center [152, 135] width 15 height 15
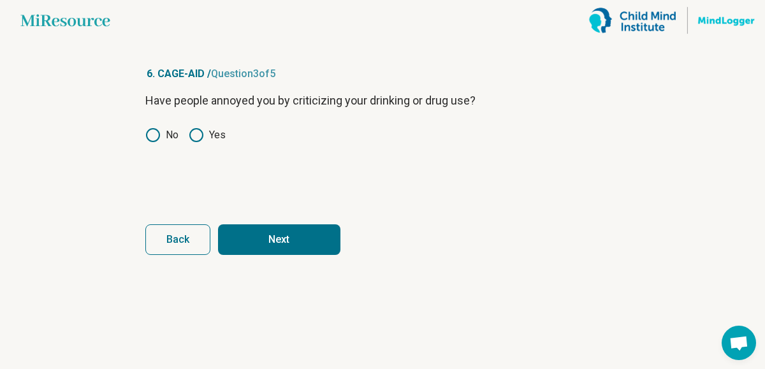
click at [237, 255] on button "Next" at bounding box center [279, 240] width 122 height 31
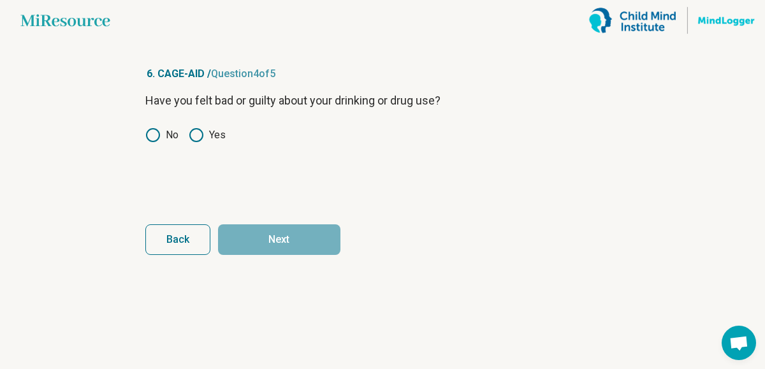
click at [145, 179] on div "Have you felt bad or guilty about your drinking or drug use? No Yes" at bounding box center [382, 145] width 475 height 107
click at [145, 143] on label "No" at bounding box center [161, 135] width 33 height 15
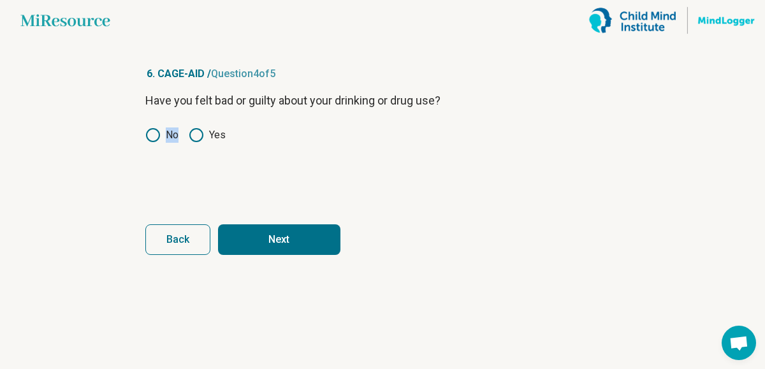
click at [225, 255] on button "Next" at bounding box center [279, 240] width 122 height 31
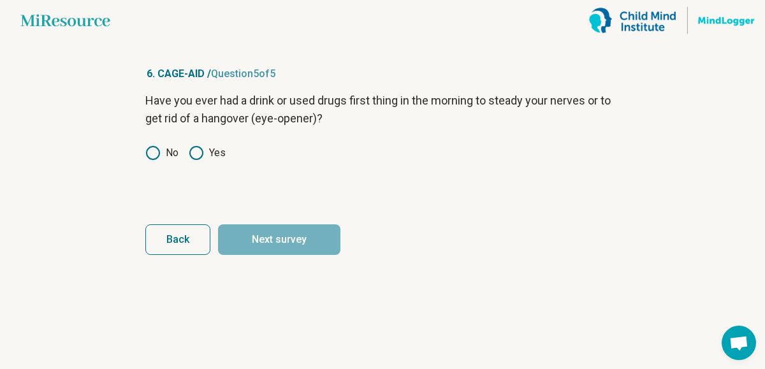
click at [145, 161] on label "No" at bounding box center [161, 152] width 33 height 15
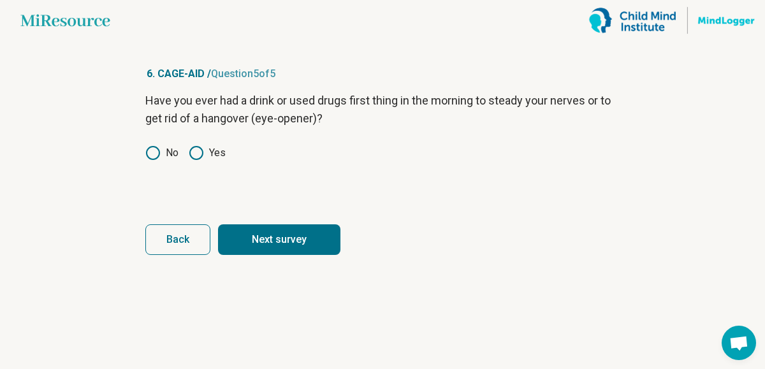
click at [237, 255] on button "Next survey" at bounding box center [279, 240] width 122 height 31
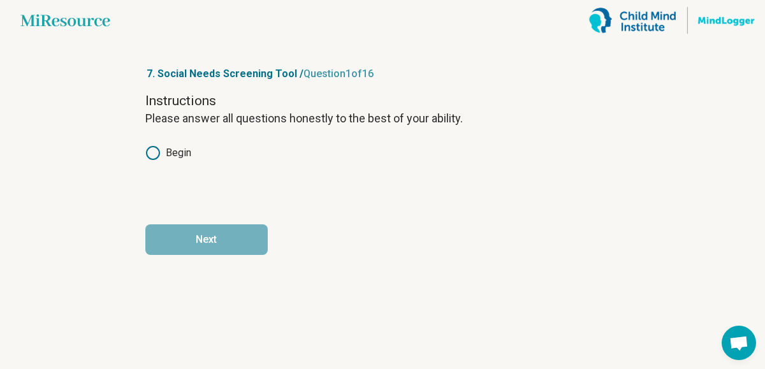
click at [145, 161] on label "Begin" at bounding box center [168, 152] width 46 height 15
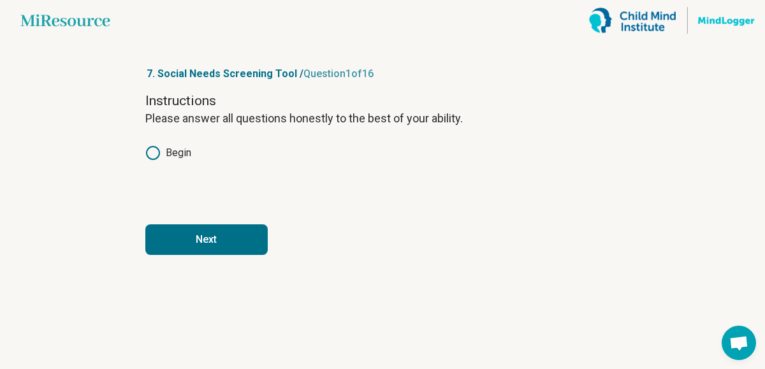
click at [154, 255] on button "Next" at bounding box center [206, 240] width 122 height 31
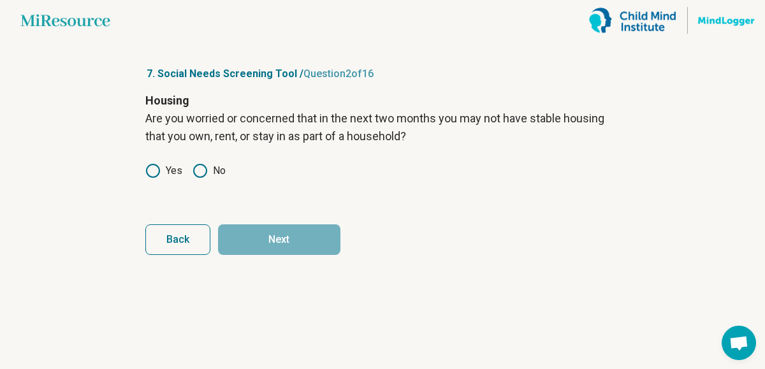
click at [145, 179] on label "Yes" at bounding box center [163, 170] width 37 height 15
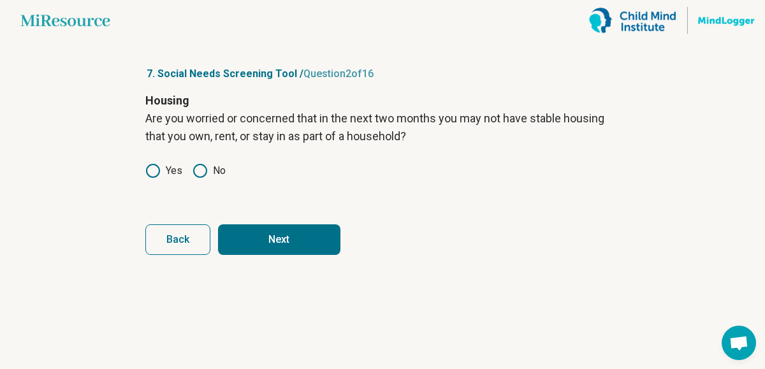
click at [193, 179] on icon at bounding box center [200, 170] width 15 height 15
click at [223, 255] on button "Next" at bounding box center [279, 240] width 122 height 31
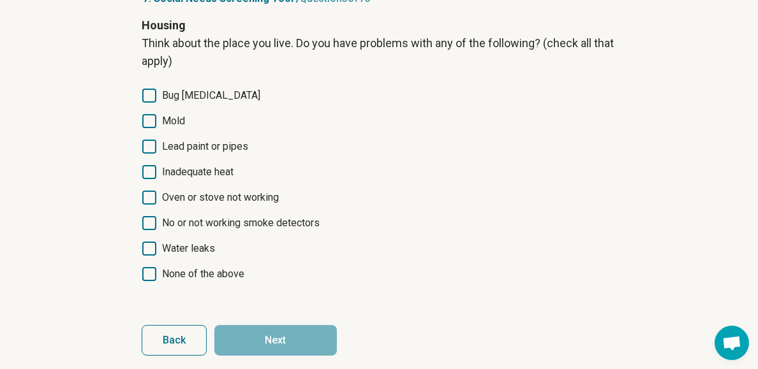
scroll to position [102, 0]
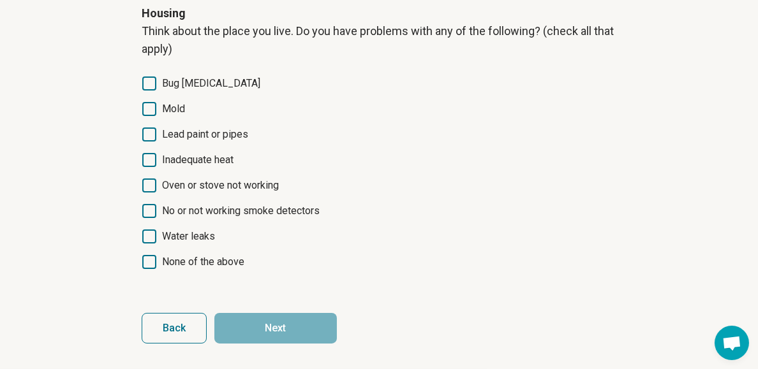
click at [162, 117] on span "Mold" at bounding box center [173, 108] width 23 height 15
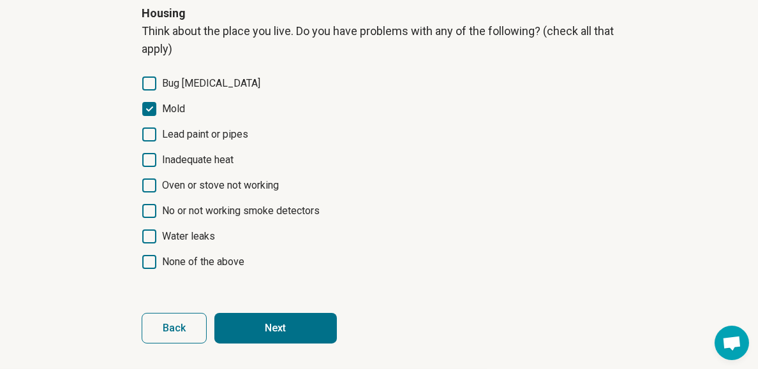
click at [172, 168] on span "Inadequate heat" at bounding box center [197, 159] width 71 height 15
click at [162, 244] on span "Water leaks" at bounding box center [188, 236] width 53 height 15
click at [281, 337] on button "Next" at bounding box center [275, 328] width 122 height 31
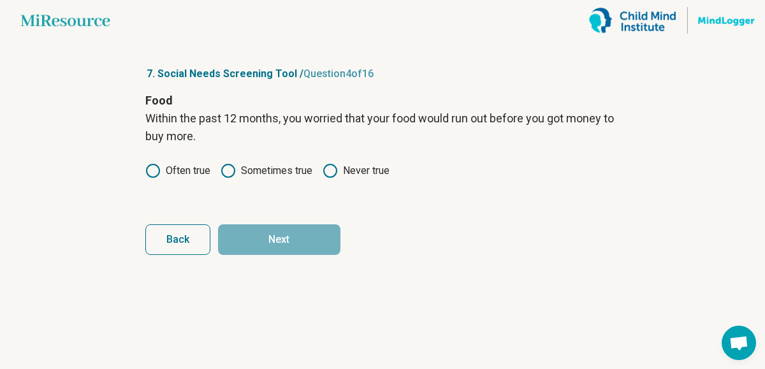
click at [249, 179] on label "Sometimes true" at bounding box center [267, 170] width 92 height 15
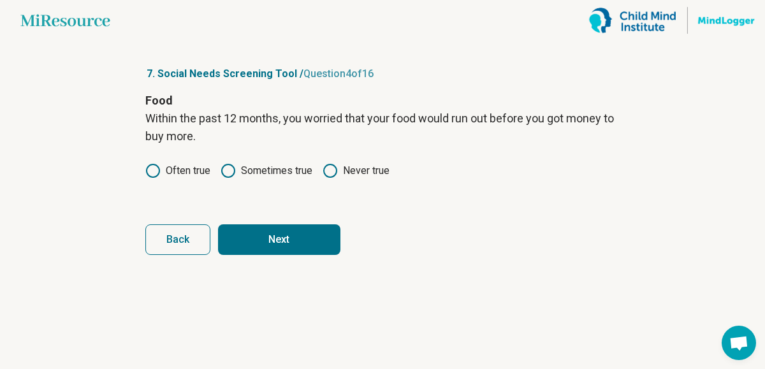
click at [263, 255] on button "Next" at bounding box center [279, 240] width 122 height 31
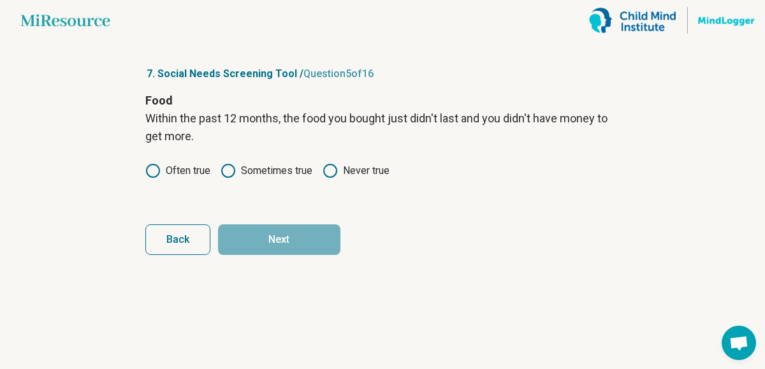
click at [246, 179] on label "Sometimes true" at bounding box center [267, 170] width 92 height 15
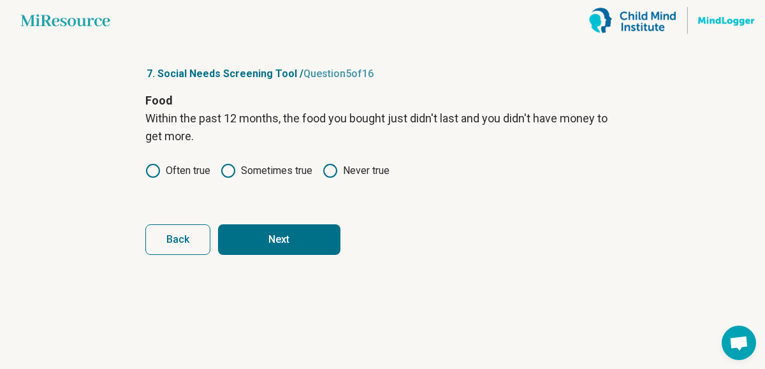
click at [265, 255] on button "Next" at bounding box center [279, 240] width 122 height 31
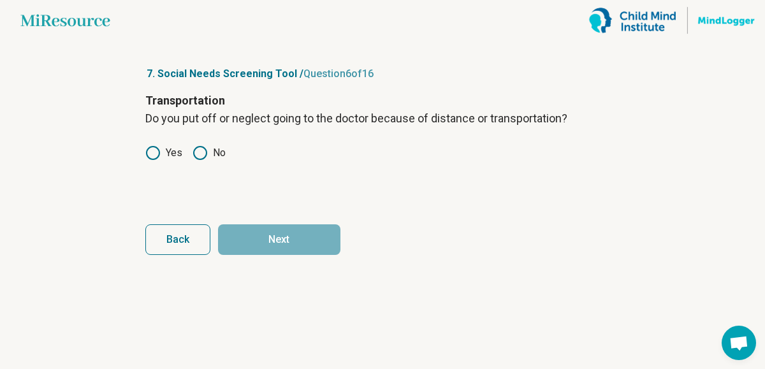
click at [145, 161] on label "Yes" at bounding box center [163, 152] width 37 height 15
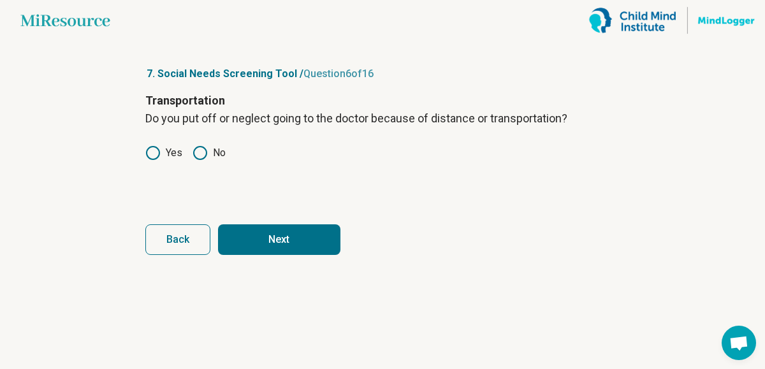
click at [235, 255] on button "Next" at bounding box center [279, 240] width 122 height 31
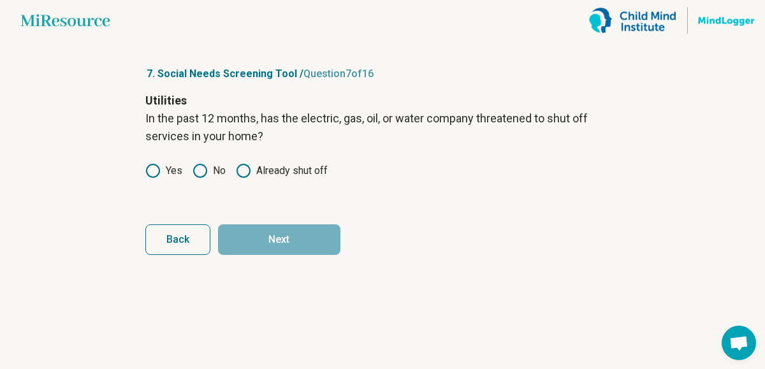
click at [193, 179] on label "No" at bounding box center [209, 170] width 33 height 15
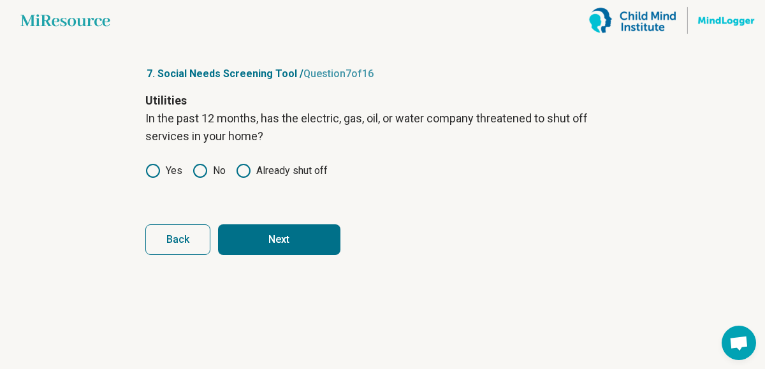
click at [230, 255] on button "Next" at bounding box center [279, 240] width 122 height 31
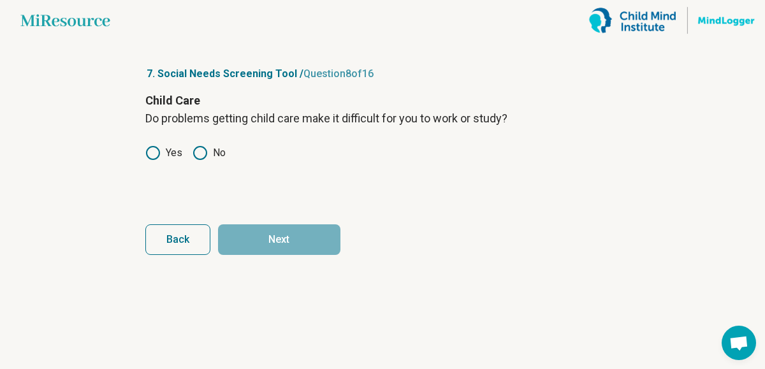
click at [193, 161] on icon at bounding box center [200, 152] width 15 height 15
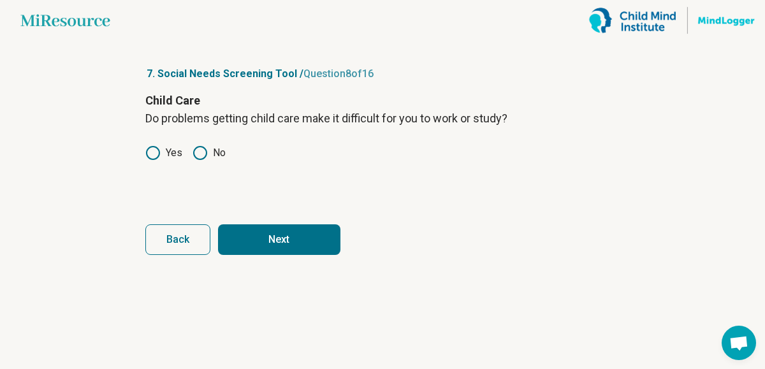
click at [279, 255] on button "Next" at bounding box center [279, 240] width 122 height 31
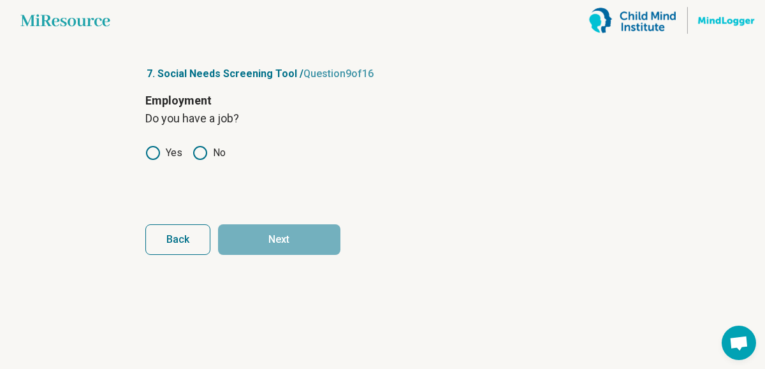
click at [145, 161] on label "Yes" at bounding box center [163, 152] width 37 height 15
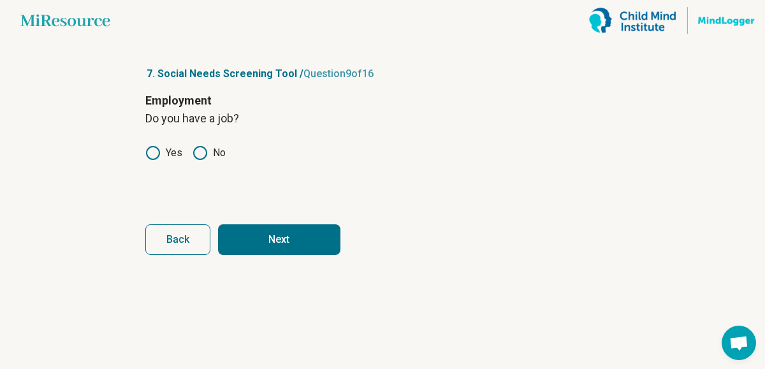
click at [193, 161] on label "No" at bounding box center [209, 152] width 33 height 15
click at [244, 255] on button "Next" at bounding box center [279, 240] width 122 height 31
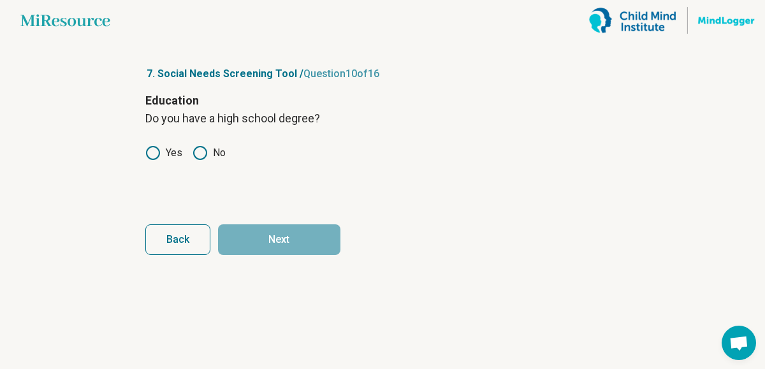
click at [145, 161] on label "Yes" at bounding box center [163, 152] width 37 height 15
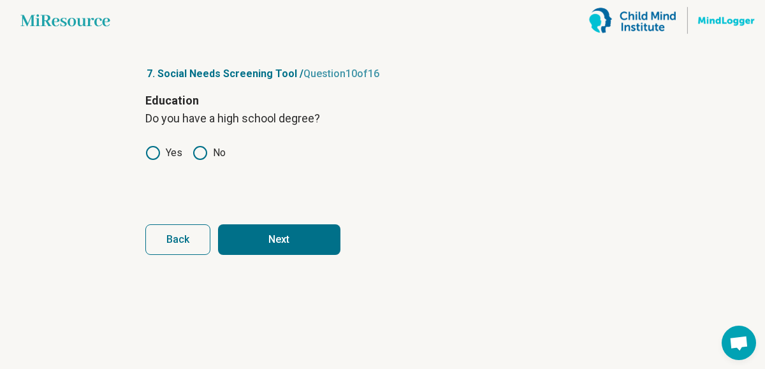
click at [234, 255] on button "Next" at bounding box center [279, 240] width 122 height 31
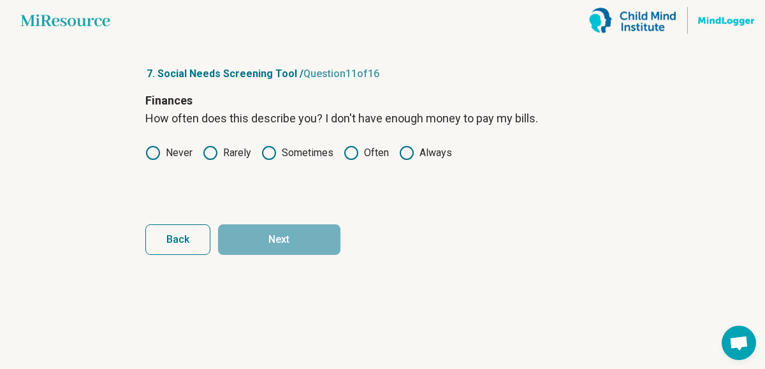
click at [344, 161] on icon at bounding box center [351, 152] width 15 height 15
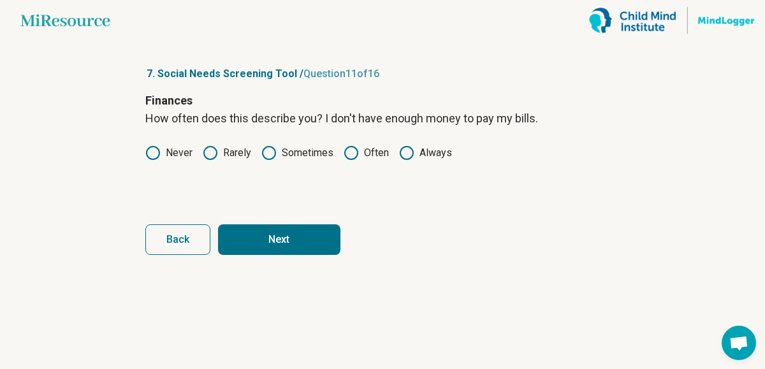
click at [300, 255] on button "Next" at bounding box center [279, 240] width 122 height 31
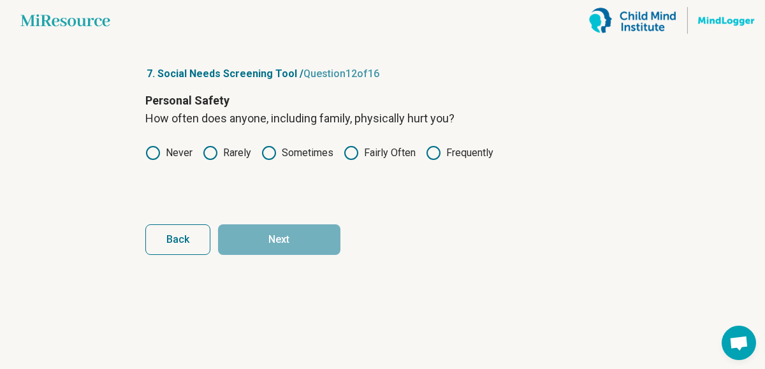
click at [145, 161] on label "Never" at bounding box center [168, 152] width 47 height 15
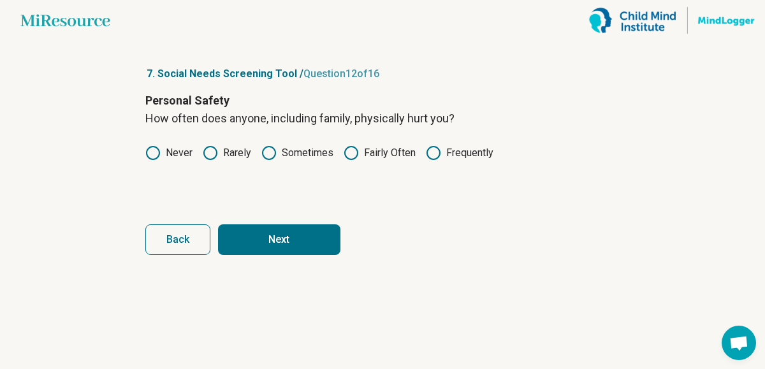
click at [291, 255] on button "Next" at bounding box center [279, 240] width 122 height 31
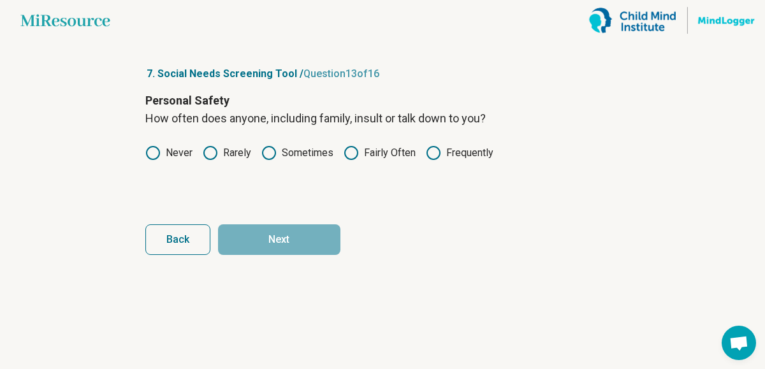
click at [203, 161] on label "Rarely" at bounding box center [227, 152] width 48 height 15
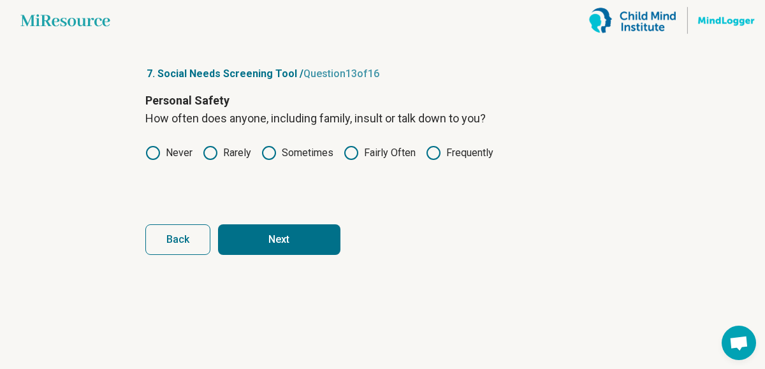
click at [275, 161] on label "Sometimes" at bounding box center [298, 152] width 72 height 15
click at [262, 255] on button "Next" at bounding box center [279, 240] width 122 height 31
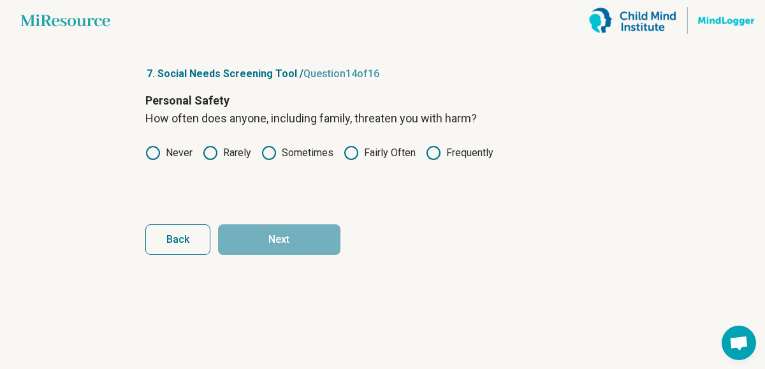
click at [145, 161] on label "Never" at bounding box center [168, 152] width 47 height 15
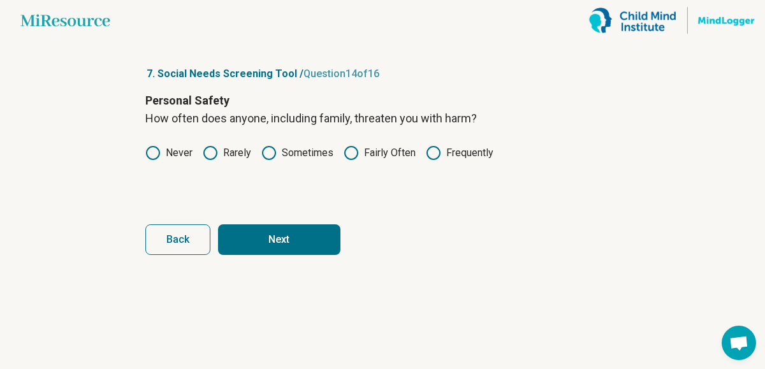
click at [250, 255] on button "Next" at bounding box center [279, 240] width 122 height 31
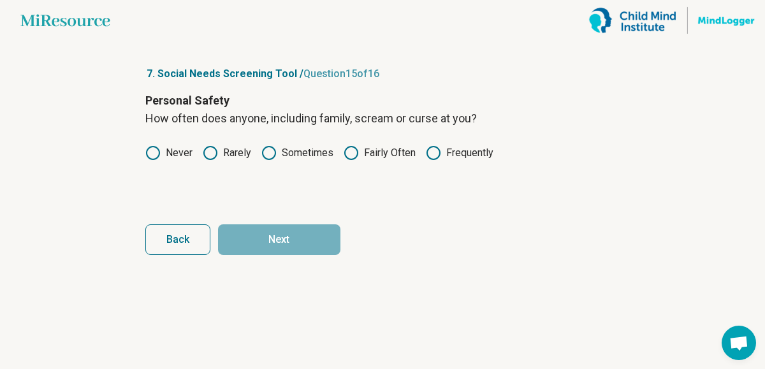
click at [145, 161] on label "Never" at bounding box center [168, 152] width 47 height 15
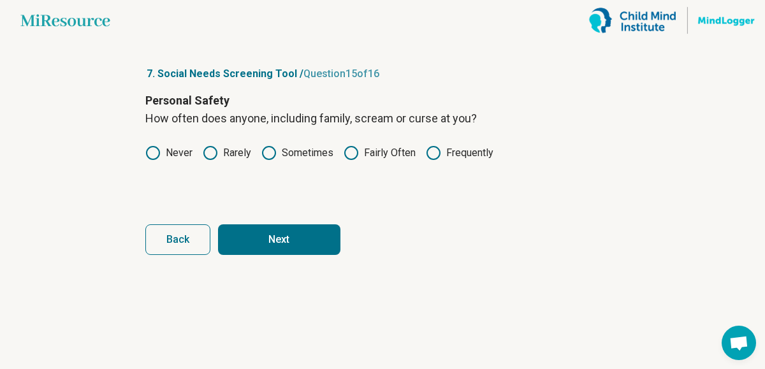
click at [237, 255] on button "Next" at bounding box center [279, 240] width 122 height 31
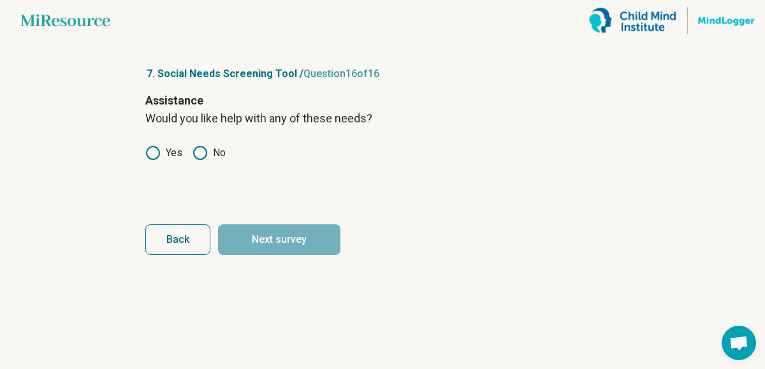
click at [145, 161] on label "Yes" at bounding box center [163, 152] width 37 height 15
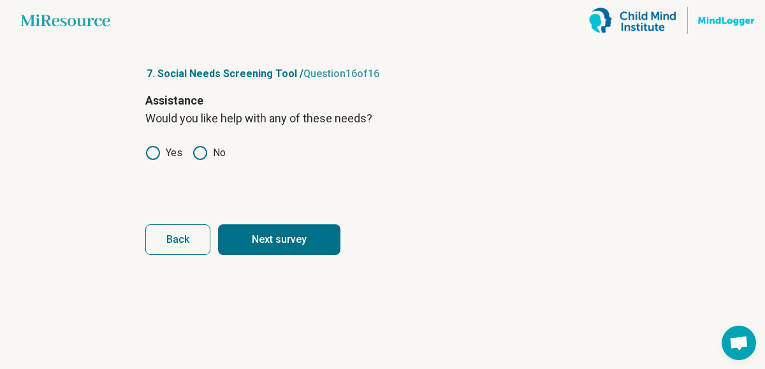
click at [282, 255] on button "Next survey" at bounding box center [279, 240] width 122 height 31
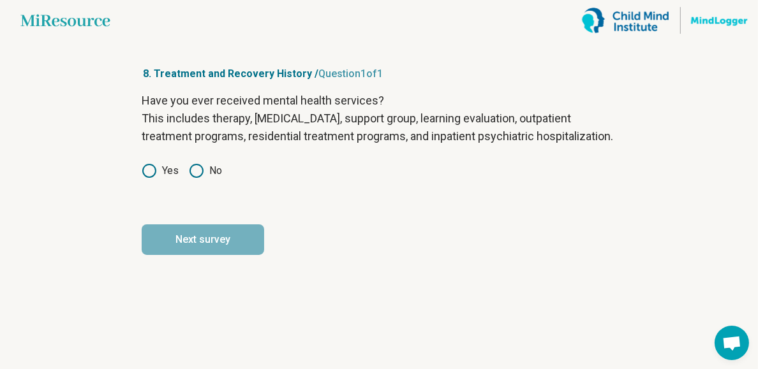
click at [189, 179] on label "No" at bounding box center [205, 170] width 33 height 15
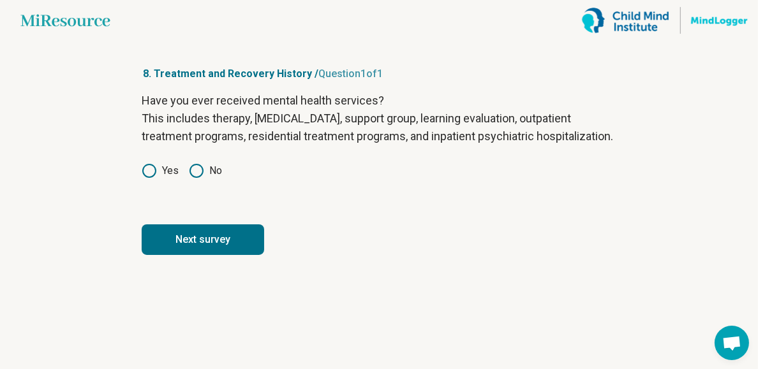
click at [142, 179] on label "Yes" at bounding box center [160, 170] width 37 height 15
click at [182, 255] on button "Next survey" at bounding box center [203, 240] width 122 height 31
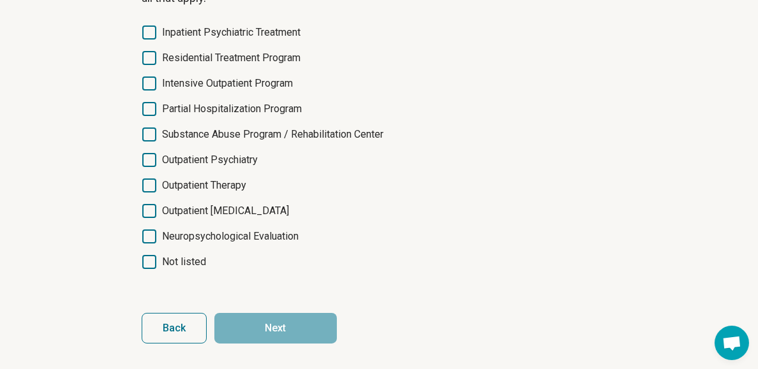
scroll to position [153, 0]
click at [162, 270] on span "Not listed" at bounding box center [184, 261] width 44 height 15
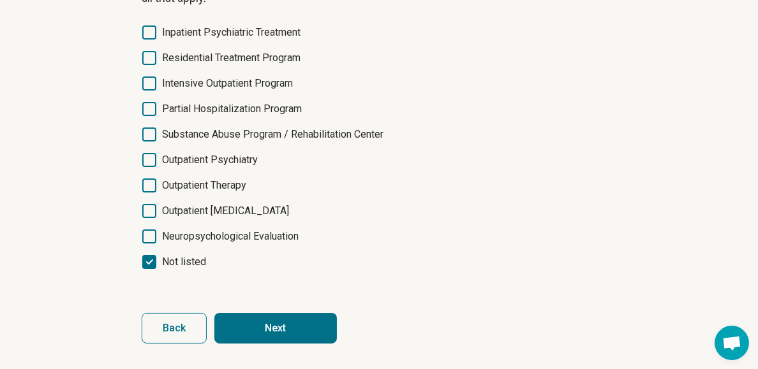
scroll to position [224, 0]
click at [287, 320] on button "Next" at bounding box center [275, 328] width 122 height 31
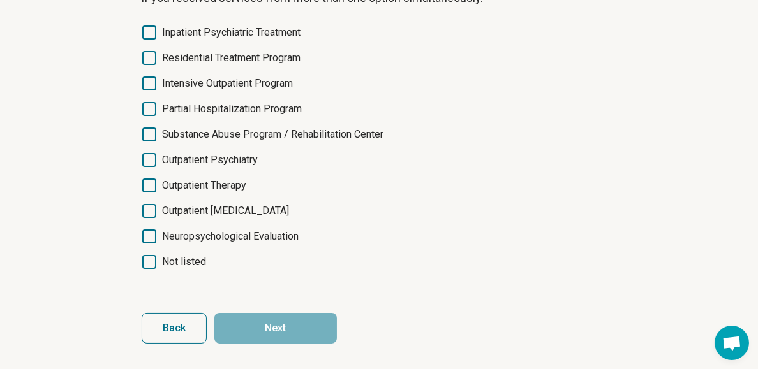
click at [142, 246] on div "What is the most recent mental health service you engaged with? Please select a…" at bounding box center [379, 129] width 475 height 316
click at [162, 254] on span "Not listed" at bounding box center [184, 261] width 44 height 15
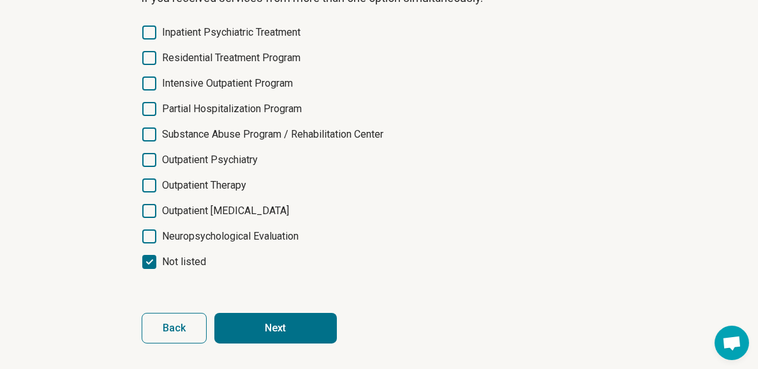
scroll to position [10, 0]
click at [233, 297] on form "What is the most recent mental health service you engaged with? Please select a…" at bounding box center [379, 157] width 475 height 372
click at [251, 318] on button "Next" at bounding box center [275, 328] width 122 height 31
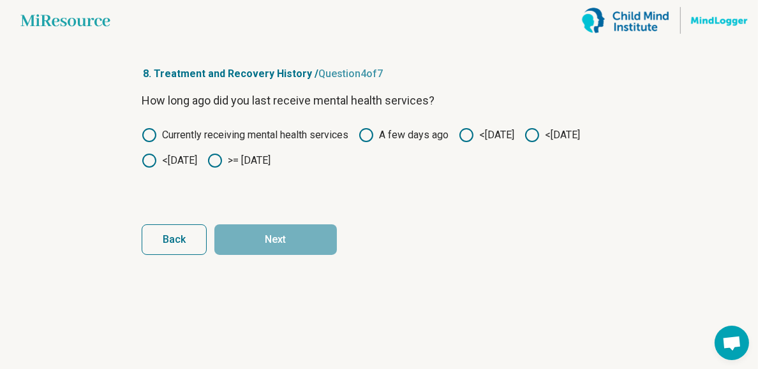
scroll to position [0, 0]
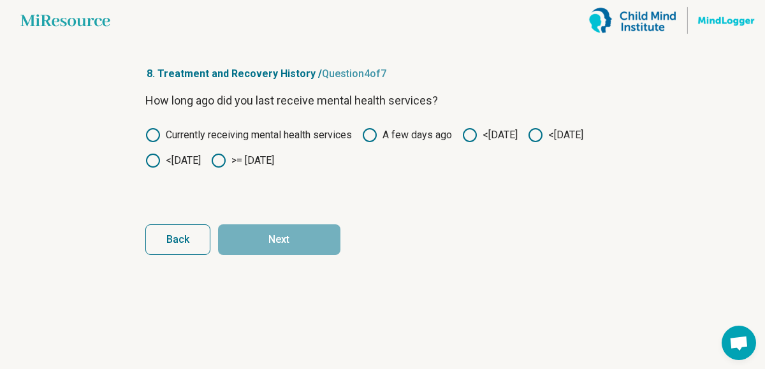
click at [201, 168] on label "<1 year ago" at bounding box center [172, 160] width 55 height 15
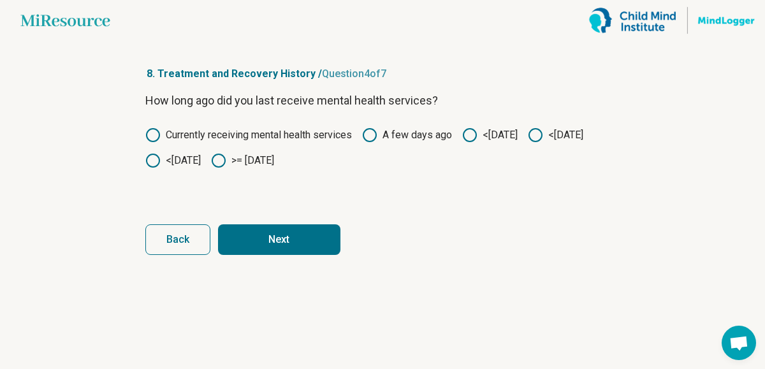
click at [281, 255] on button "Next" at bounding box center [279, 240] width 122 height 31
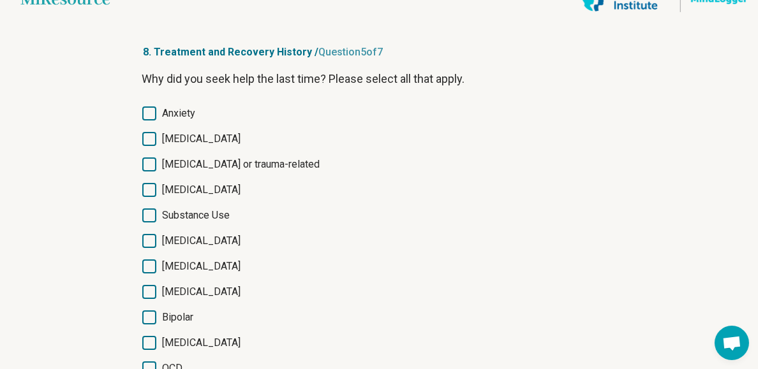
scroll to position [51, 0]
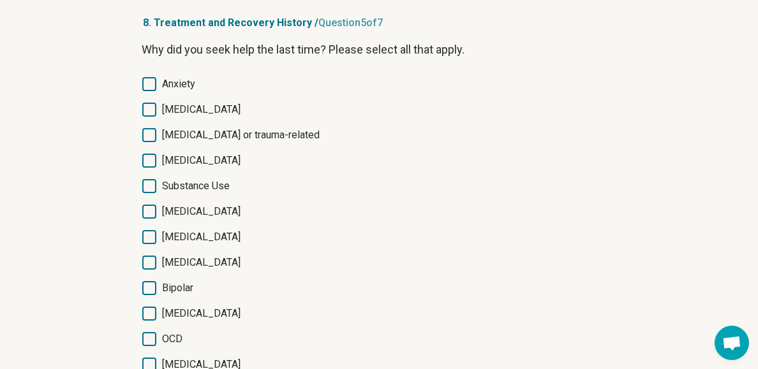
click at [162, 92] on span "Anxiety" at bounding box center [178, 84] width 33 height 15
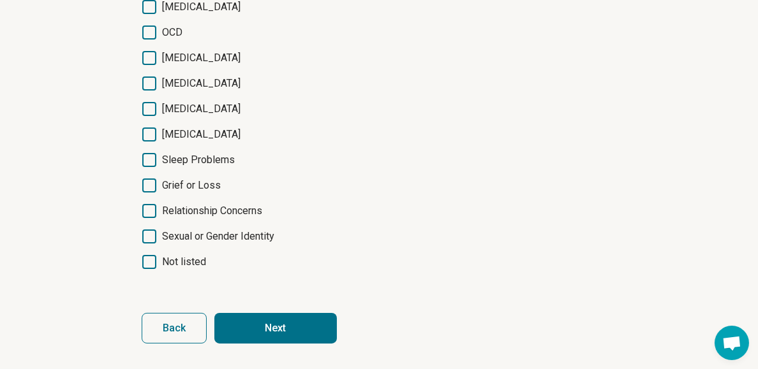
scroll to position [501, 0]
click at [233, 328] on button "Next" at bounding box center [275, 328] width 122 height 31
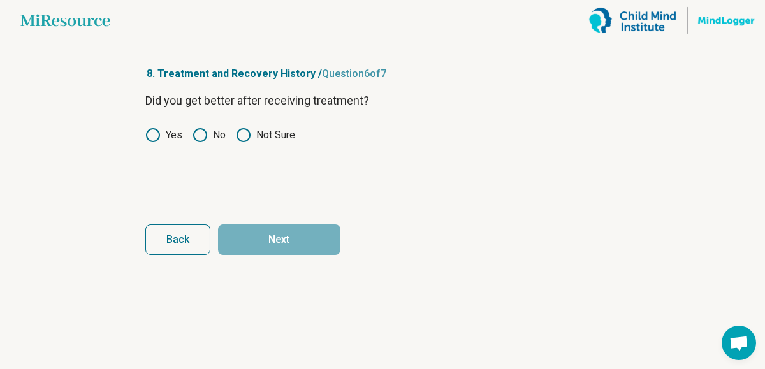
click at [236, 143] on label "Not Sure" at bounding box center [265, 135] width 59 height 15
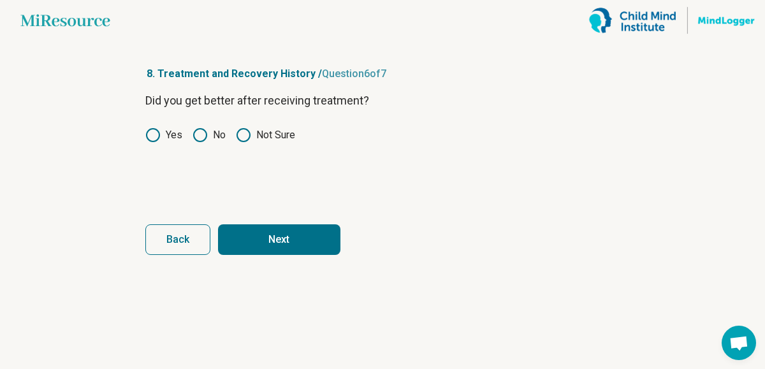
click at [259, 255] on button "Next" at bounding box center [279, 240] width 122 height 31
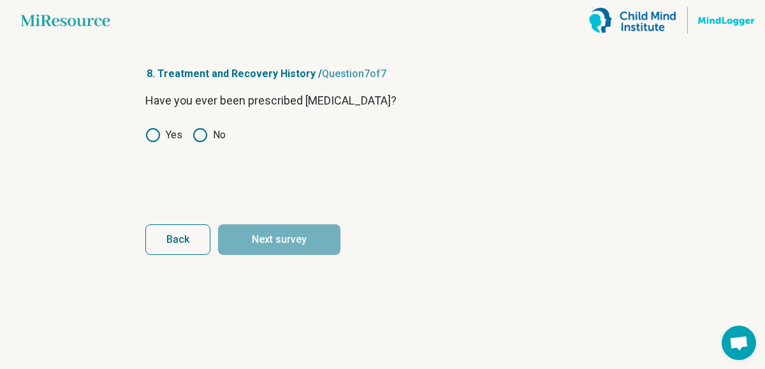
click at [193, 143] on label "No" at bounding box center [209, 135] width 33 height 15
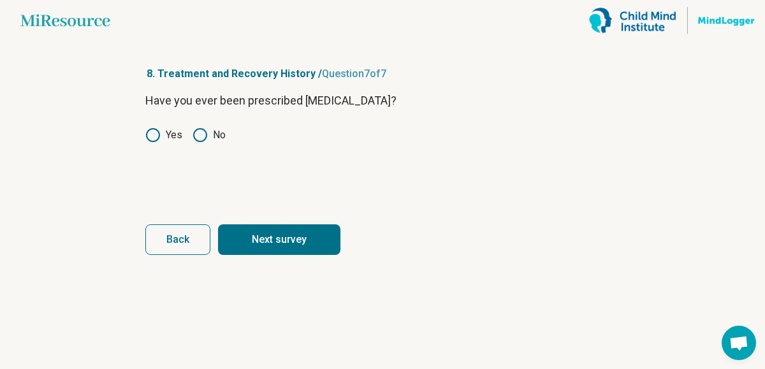
click at [247, 255] on button "Next survey" at bounding box center [279, 240] width 122 height 31
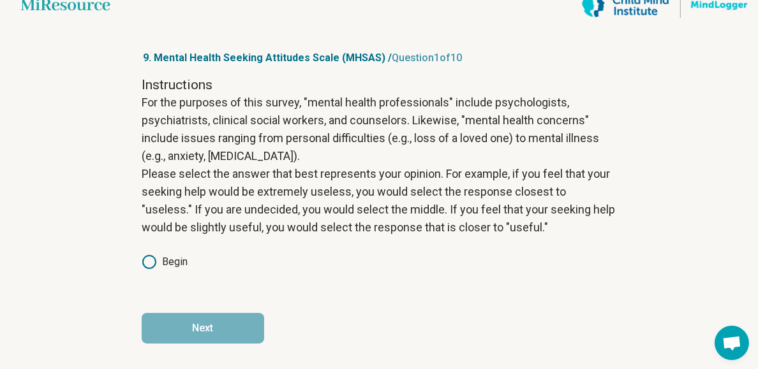
scroll to position [51, 0]
click at [142, 270] on label "Begin" at bounding box center [165, 261] width 46 height 15
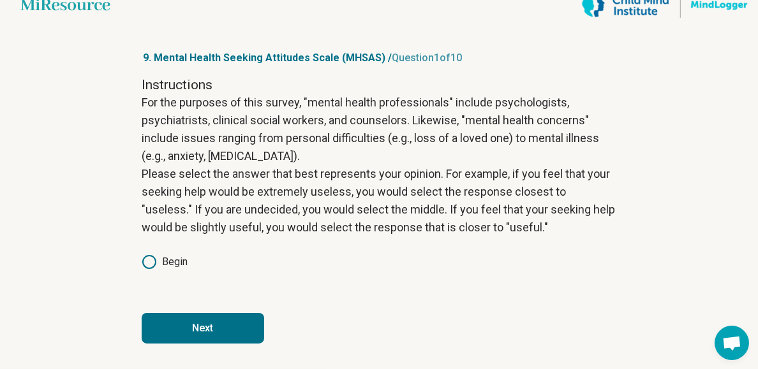
scroll to position [102, 0]
click at [183, 342] on button "Next" at bounding box center [203, 328] width 122 height 31
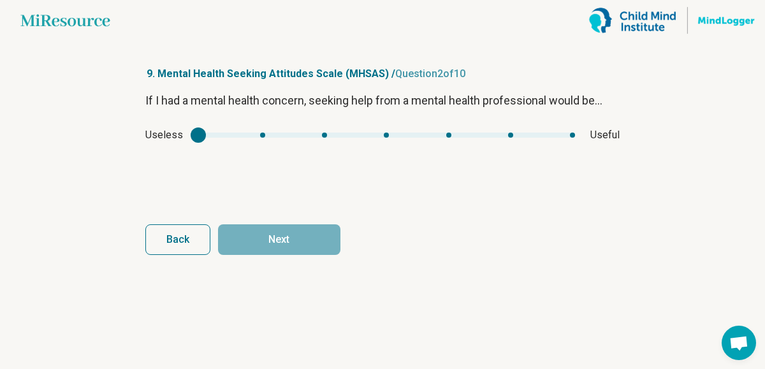
click at [396, 143] on div "Useless Useful" at bounding box center [382, 135] width 475 height 15
type input "*"
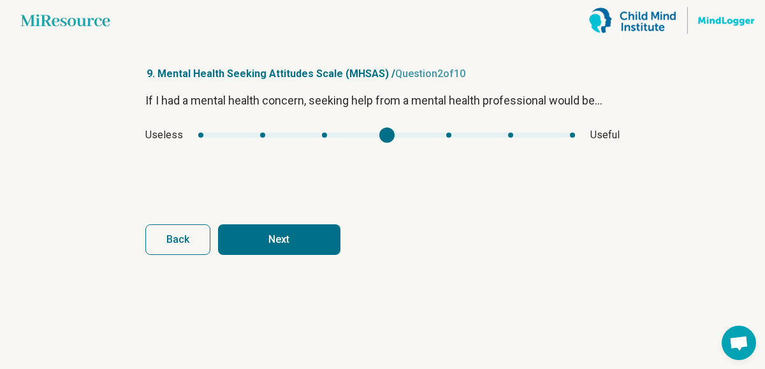
click at [393, 138] on div "mhsas1" at bounding box center [386, 135] width 377 height 5
click at [320, 255] on button "Next" at bounding box center [279, 240] width 122 height 31
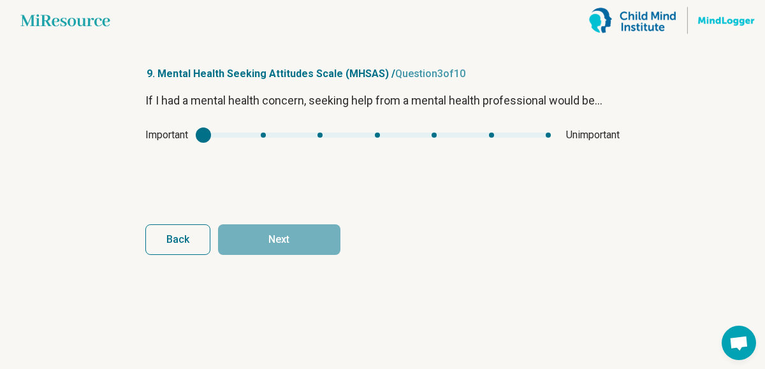
type input "*"
click at [390, 138] on div "mhsas2" at bounding box center [377, 135] width 348 height 5
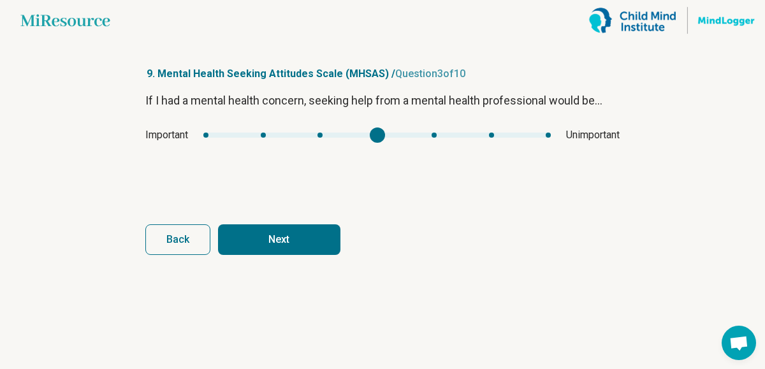
click at [313, 255] on button "Next" at bounding box center [279, 240] width 122 height 31
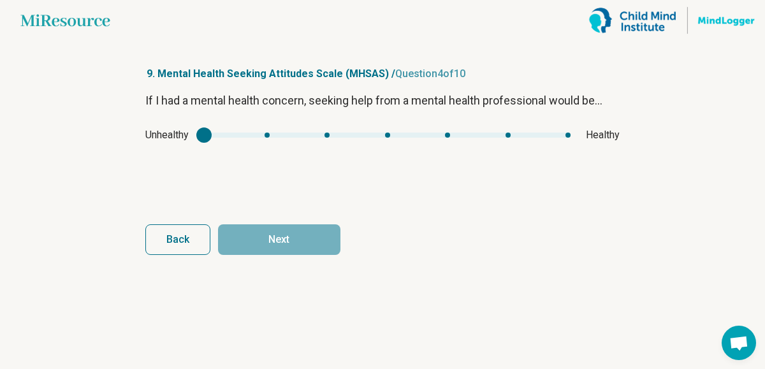
click at [385, 143] on div "Unhealthy Healthy" at bounding box center [382, 135] width 475 height 15
click at [388, 143] on div "Unhealthy Healthy" at bounding box center [382, 135] width 475 height 15
type input "*"
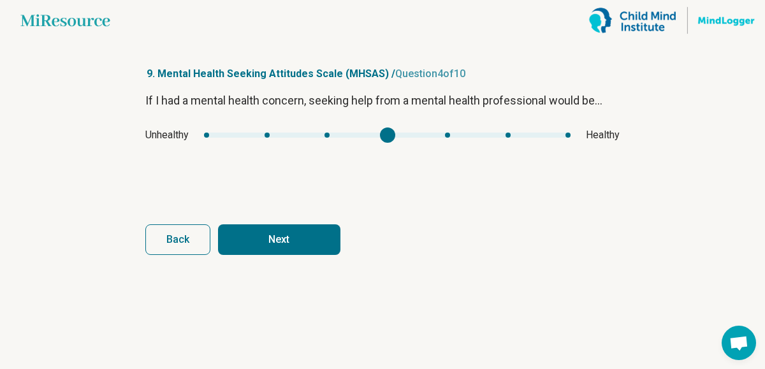
click at [396, 138] on div "mhsas3" at bounding box center [387, 135] width 367 height 5
click at [300, 255] on button "Next" at bounding box center [279, 240] width 122 height 31
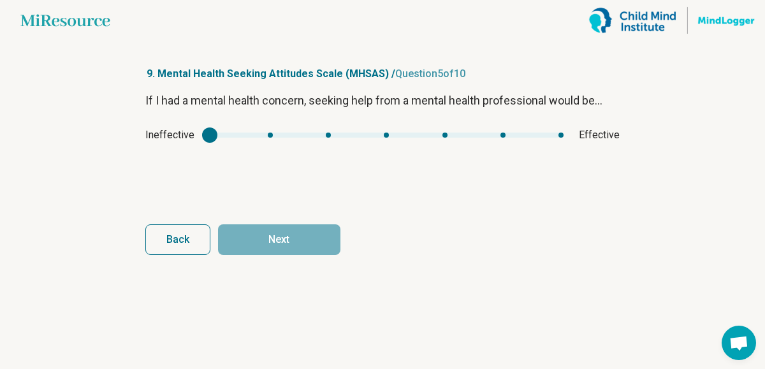
click at [395, 143] on div "Ineffective Effective" at bounding box center [382, 135] width 475 height 15
type input "*"
click at [388, 138] on div "mhsas4" at bounding box center [387, 135] width 354 height 5
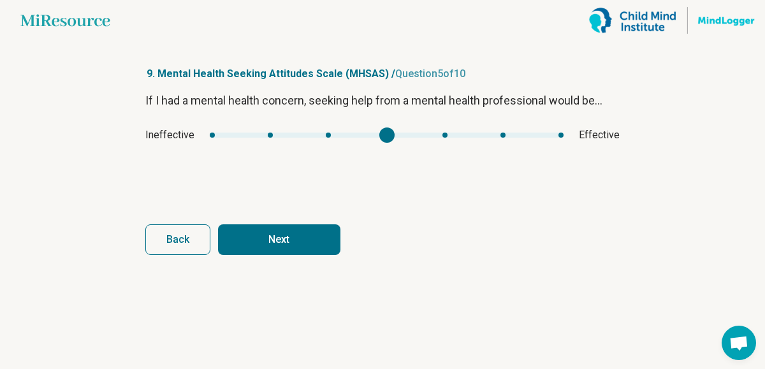
click at [297, 255] on button "Next" at bounding box center [279, 240] width 122 height 31
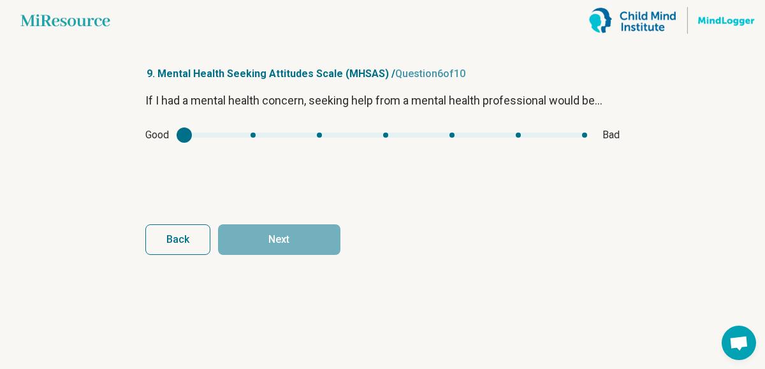
click at [398, 143] on div "Good Bad" at bounding box center [382, 135] width 475 height 15
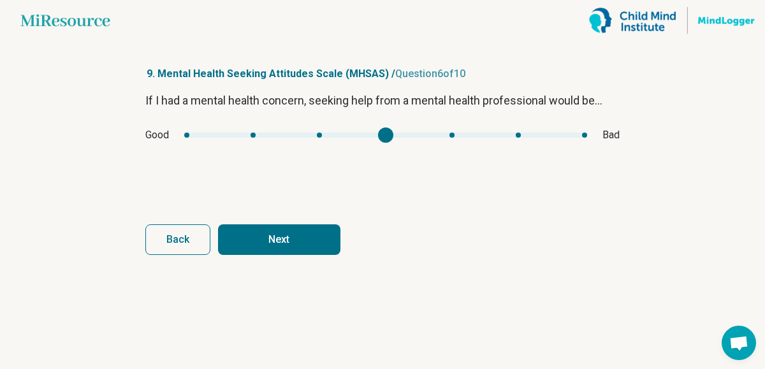
click at [388, 138] on div "mhsas5" at bounding box center [385, 135] width 403 height 5
click at [314, 143] on div "Good Bad" at bounding box center [382, 135] width 475 height 15
type input "*"
click at [302, 138] on div "mhsas5" at bounding box center [385, 135] width 403 height 5
click at [274, 255] on button "Next" at bounding box center [279, 240] width 122 height 31
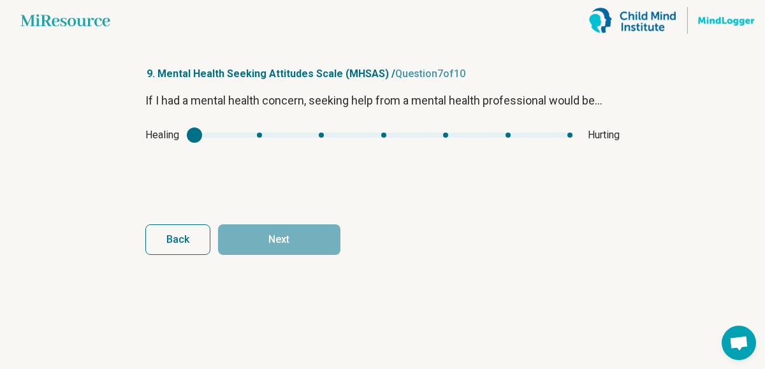
click at [311, 143] on div "Healing Hurting" at bounding box center [382, 135] width 475 height 15
type input "*"
click at [304, 138] on div "mhsas6" at bounding box center [384, 135] width 378 height 5
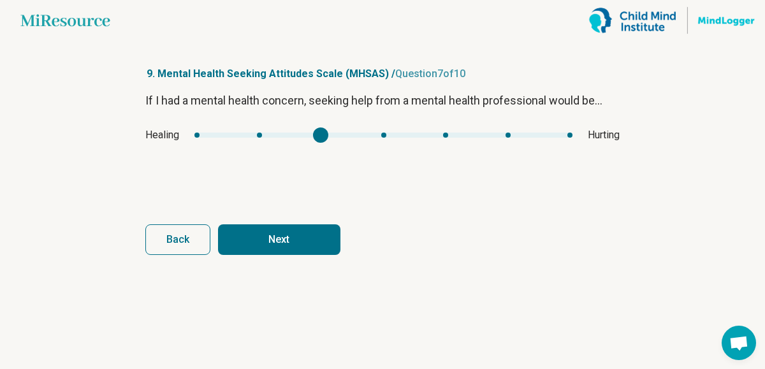
click at [293, 255] on button "Next" at bounding box center [279, 240] width 122 height 31
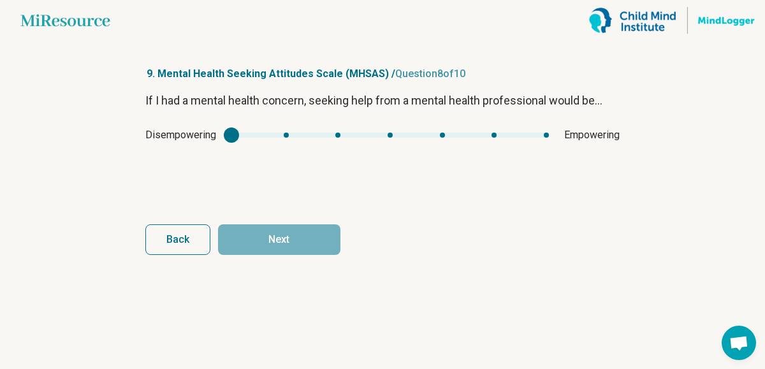
type input "*"
click at [399, 138] on div "mhsas7" at bounding box center [391, 135] width 318 height 5
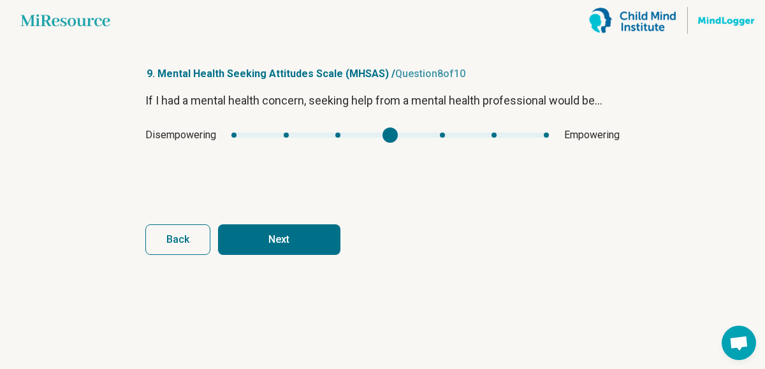
click at [247, 328] on article "9. Mental Health Seeking Attitudes Scale (MHSAS) / Question 8 of 10 If I had a …" at bounding box center [382, 205] width 515 height 328
click at [254, 255] on button "Next" at bounding box center [279, 240] width 122 height 31
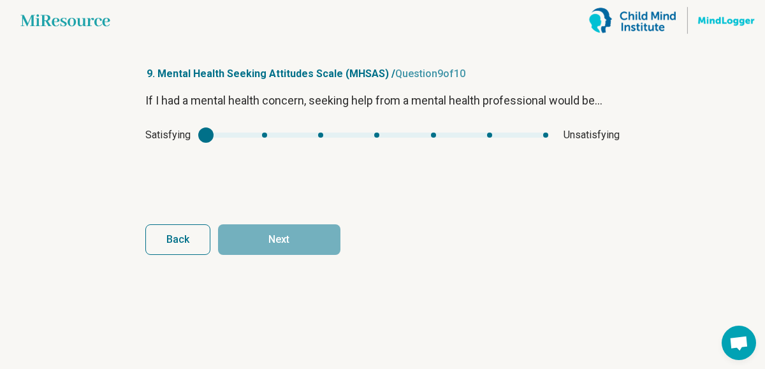
type input "*"
click at [311, 138] on div "mhsas8" at bounding box center [377, 135] width 343 height 5
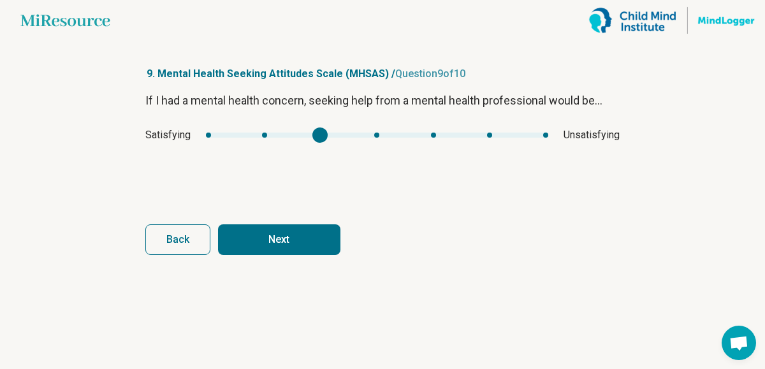
click at [273, 255] on button "Next" at bounding box center [279, 240] width 122 height 31
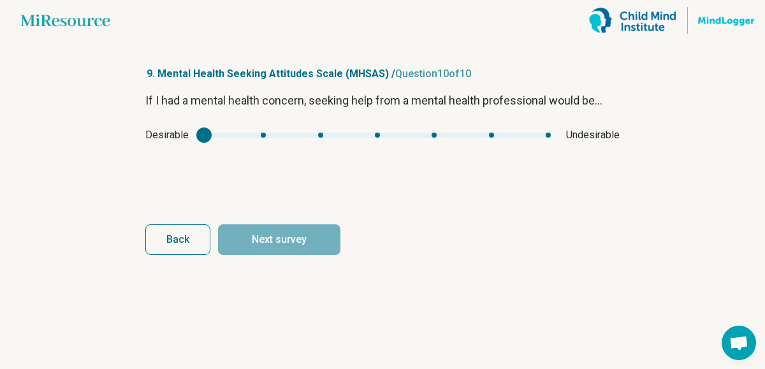
click at [303, 138] on div "mhsas9" at bounding box center [377, 135] width 347 height 5
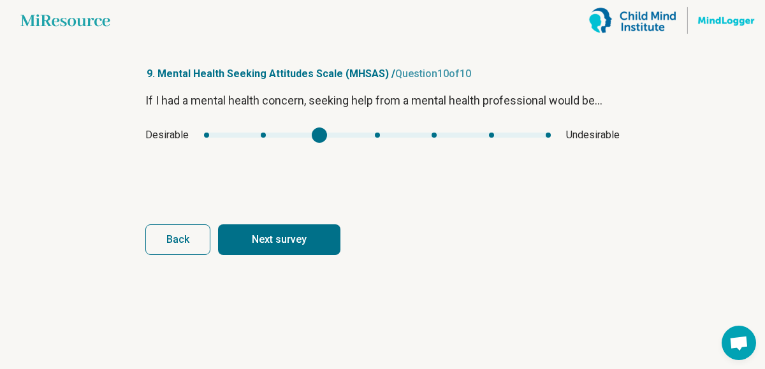
click at [295, 255] on button "Next survey" at bounding box center [279, 240] width 122 height 31
type input "*"
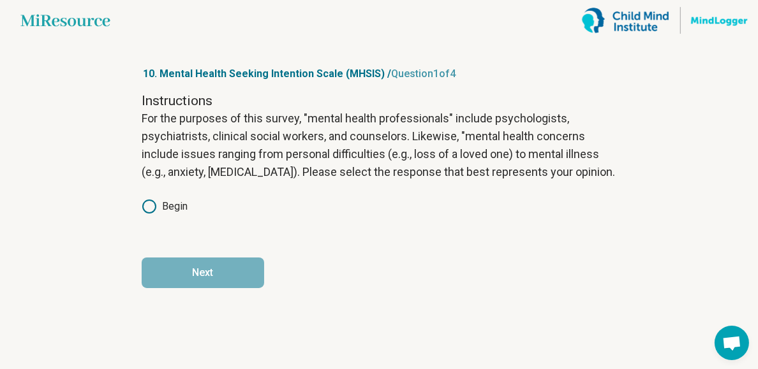
click at [142, 214] on label "Begin" at bounding box center [165, 206] width 46 height 15
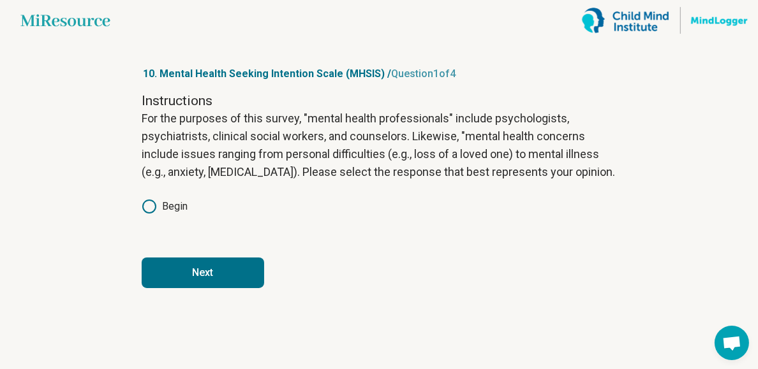
click at [163, 288] on button "Next" at bounding box center [203, 273] width 122 height 31
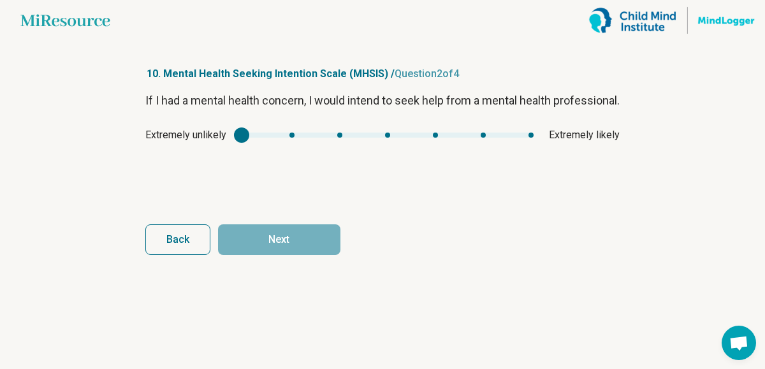
click at [401, 143] on div "Extremely unlikely Extremely likely" at bounding box center [382, 135] width 475 height 15
click at [387, 143] on div "Extremely unlikely Extremely likely" at bounding box center [382, 135] width 475 height 15
click at [388, 143] on div "Extremely unlikely Extremely likely" at bounding box center [382, 135] width 475 height 15
type input "*"
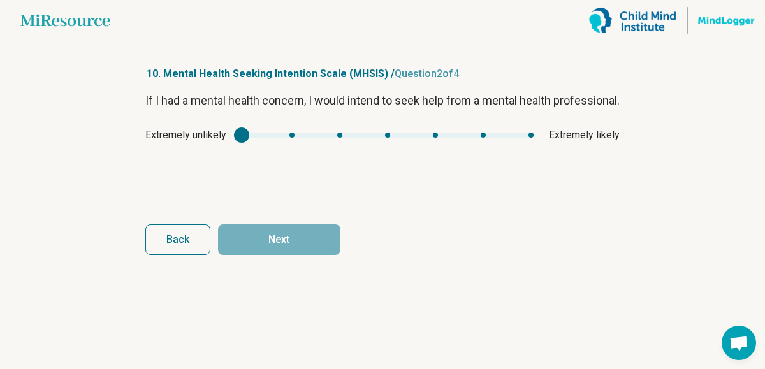
click at [389, 138] on div "mhsis1" at bounding box center [388, 135] width 292 height 5
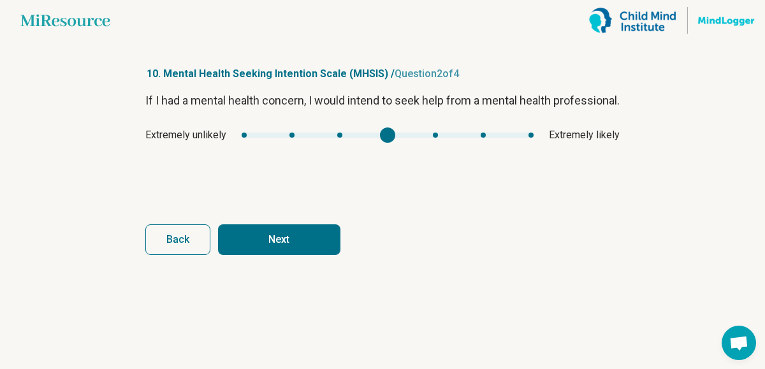
click at [303, 255] on button "Next" at bounding box center [279, 240] width 122 height 31
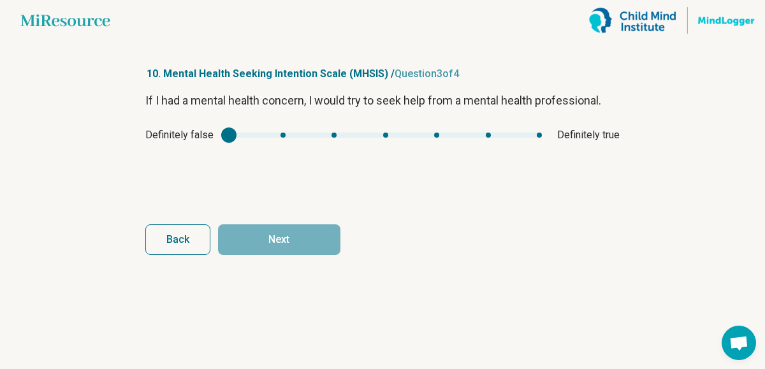
type input "*"
click at [387, 138] on div "mhsis2" at bounding box center [385, 135] width 313 height 5
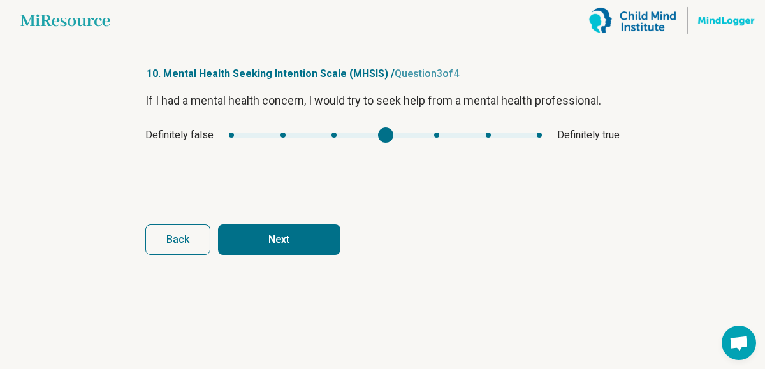
click at [287, 255] on button "Next" at bounding box center [279, 240] width 122 height 31
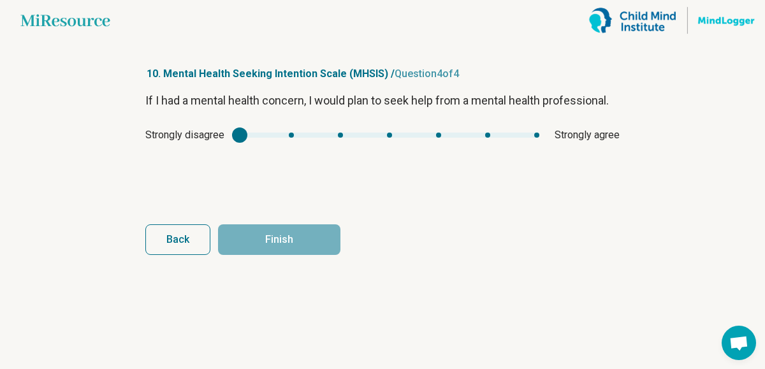
click at [405, 143] on div "Strongly disagree Strongly agree" at bounding box center [382, 135] width 475 height 15
click at [393, 138] on div "mhsis3" at bounding box center [390, 135] width 300 height 5
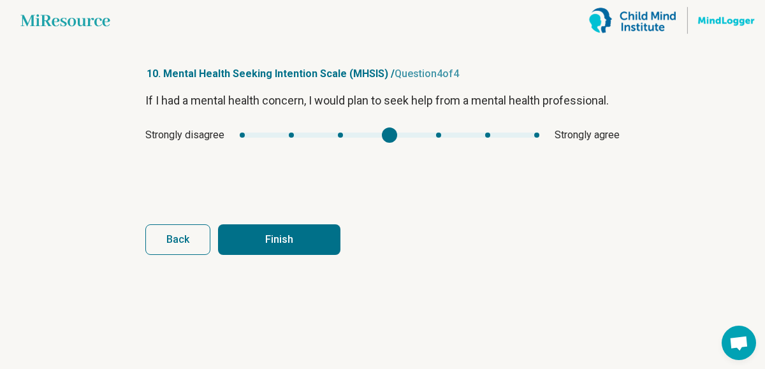
click at [280, 255] on button "Finish" at bounding box center [279, 240] width 122 height 31
type input "*"
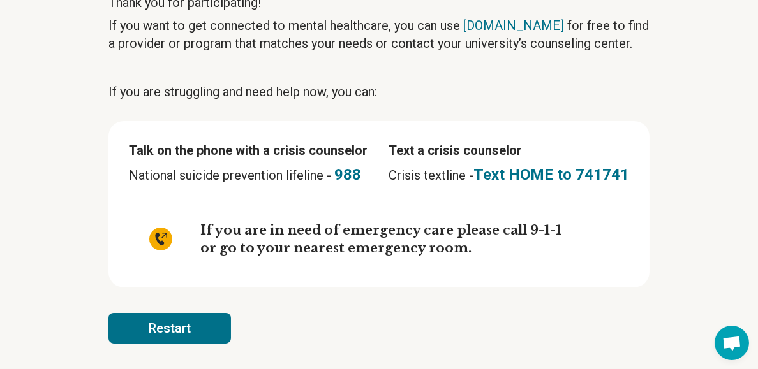
scroll to position [236, 0]
click at [160, 313] on button "Restart" at bounding box center [169, 328] width 122 height 31
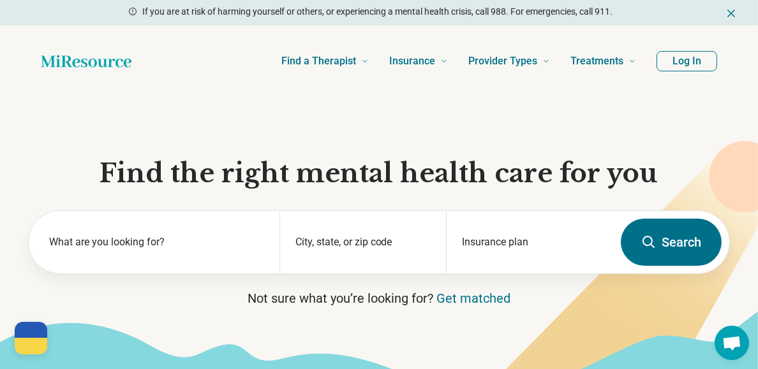
click at [530, 36] on div "Find a Therapist Mental Health Conditions [MEDICAL_DATA] Anxiety [MEDICAL_DATA]…" at bounding box center [379, 61] width 758 height 71
